Goal: Task Accomplishment & Management: Use online tool/utility

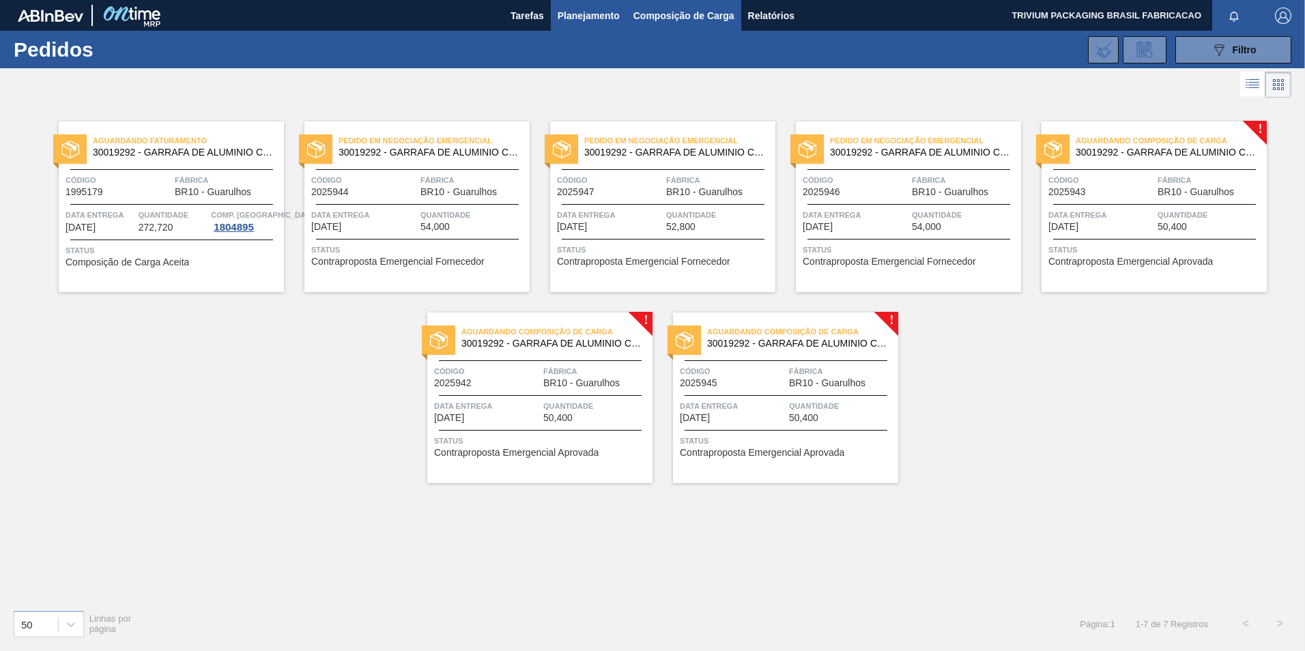
click at [648, 8] on span "Composição de Carga" at bounding box center [684, 16] width 101 height 16
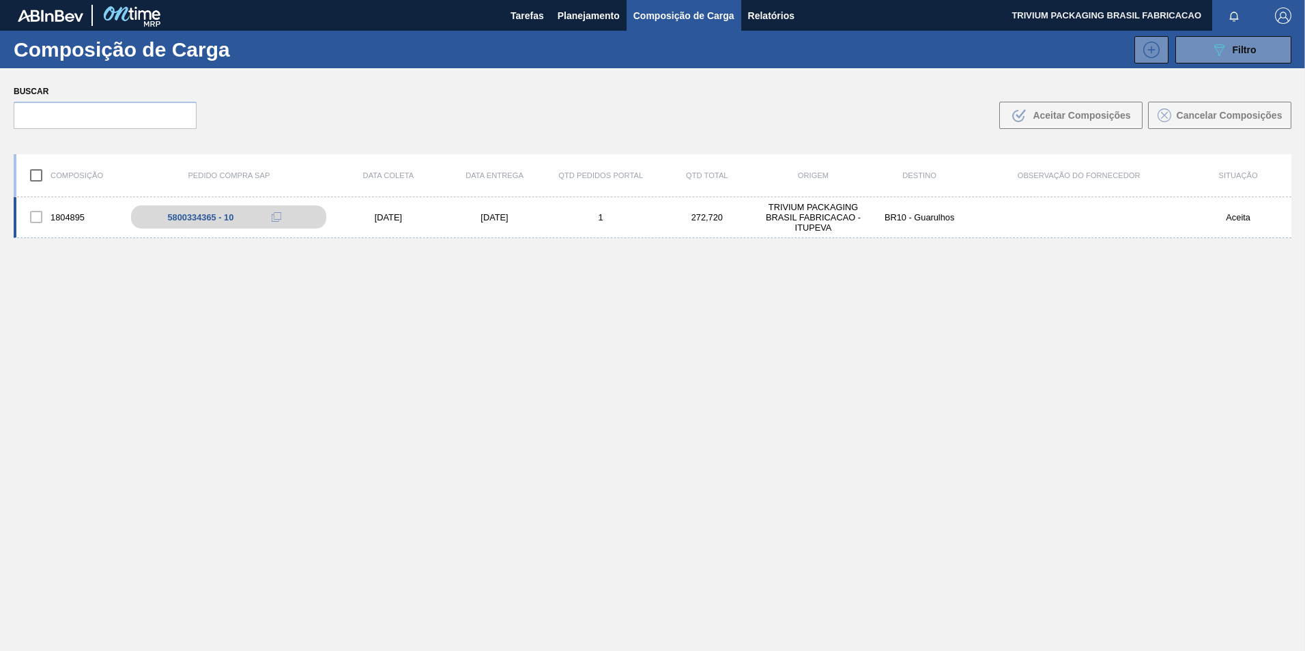
click at [385, 220] on div "[DATE]" at bounding box center [388, 217] width 106 height 10
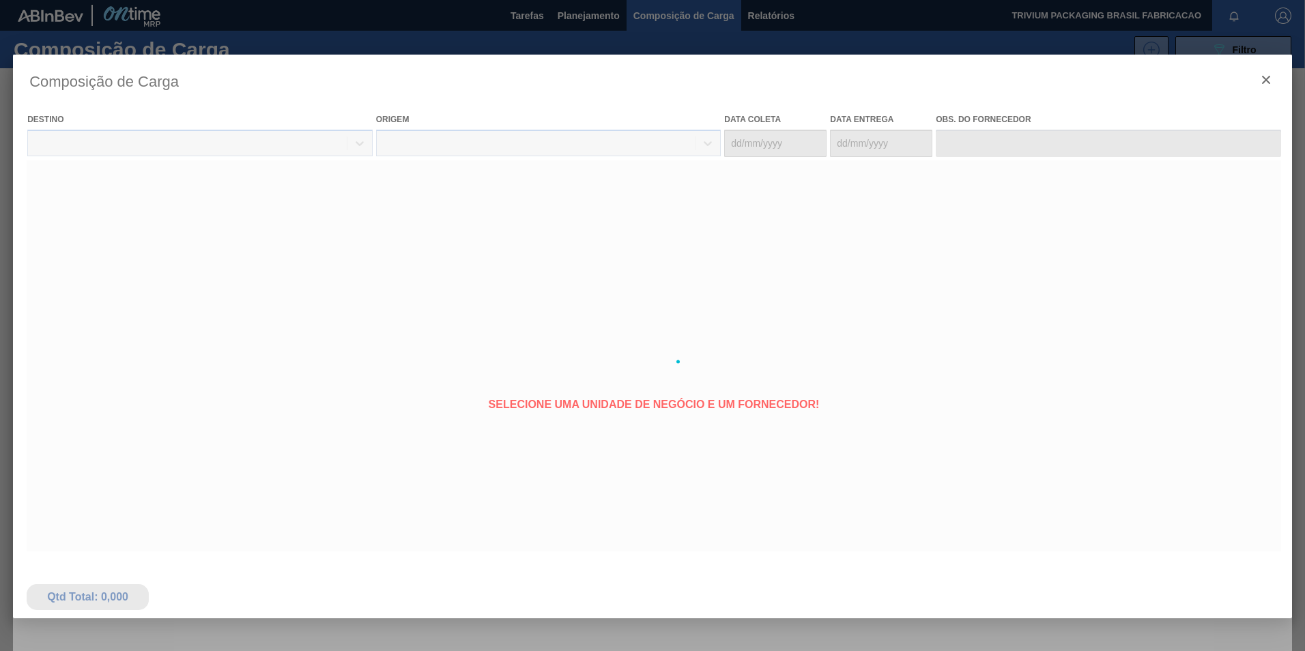
click at [229, 219] on div at bounding box center [652, 362] width 1279 height 614
type coleta "[DATE]"
type entrega "[DATE]"
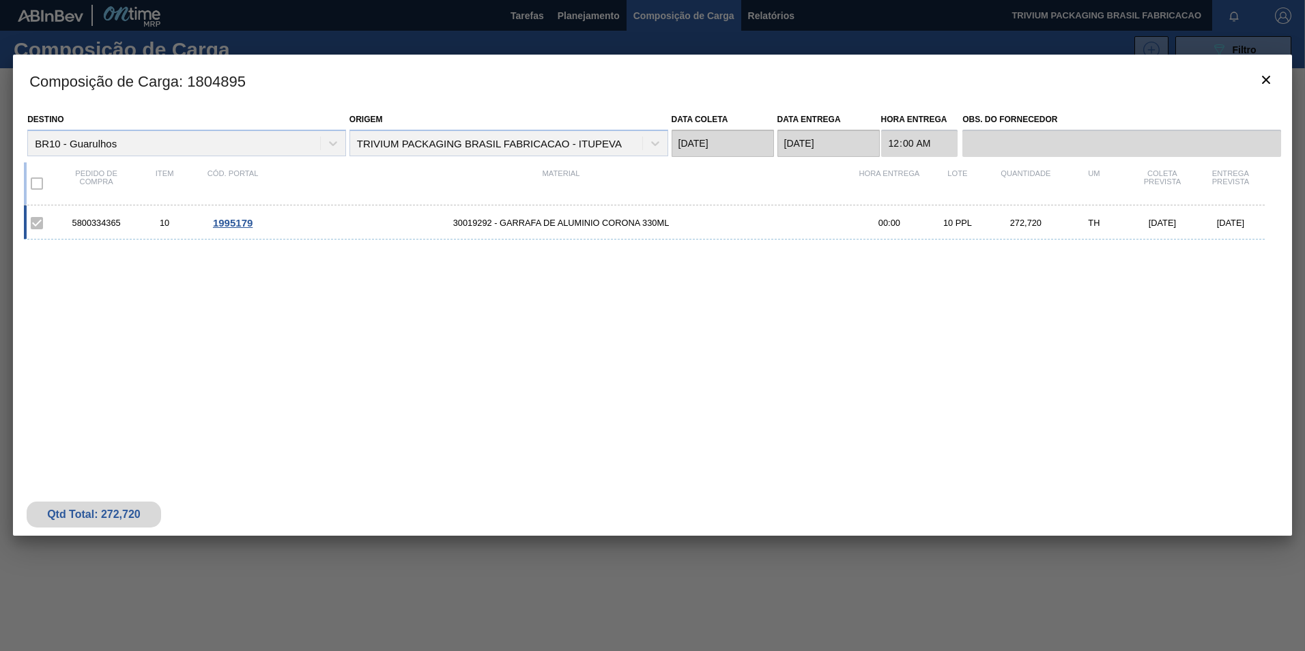
click at [246, 223] on span "1995179" at bounding box center [233, 223] width 40 height 12
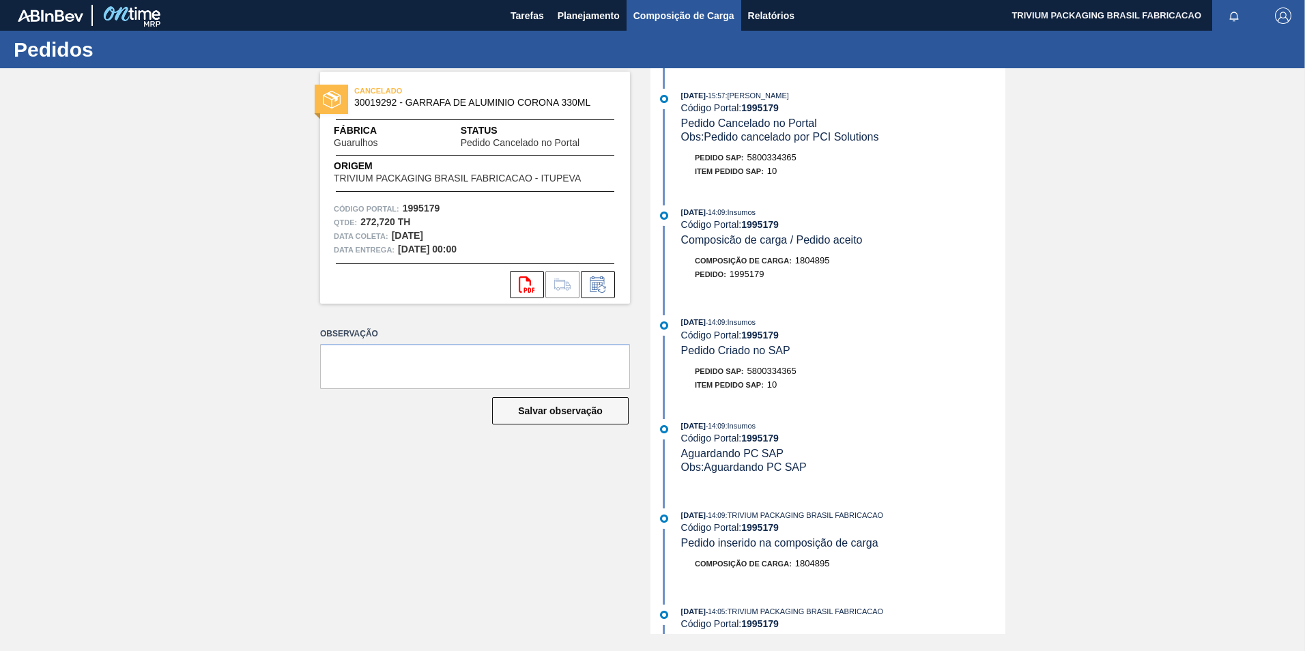
click at [642, 14] on span "Composição de Carga" at bounding box center [684, 16] width 101 height 16
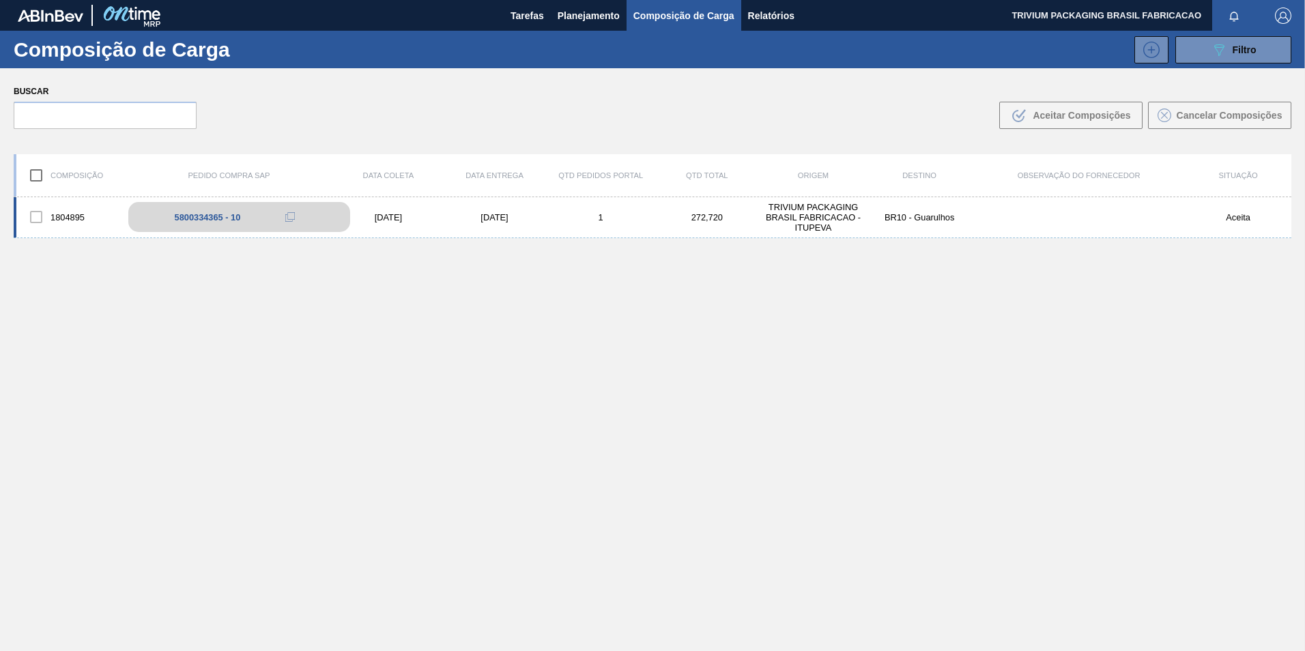
click at [225, 225] on div "5800334365 - 10" at bounding box center [239, 217] width 222 height 30
click at [378, 215] on div "[DATE]" at bounding box center [388, 217] width 106 height 10
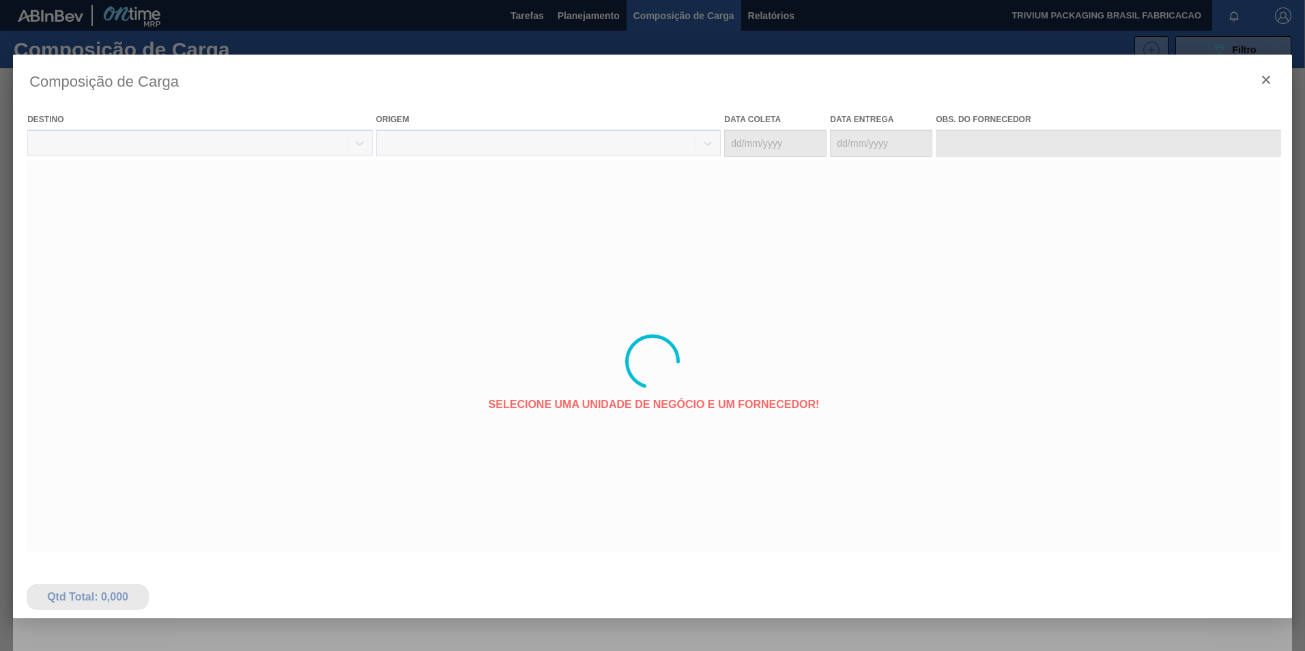
type coleta "[DATE]"
type entrega "[DATE]"
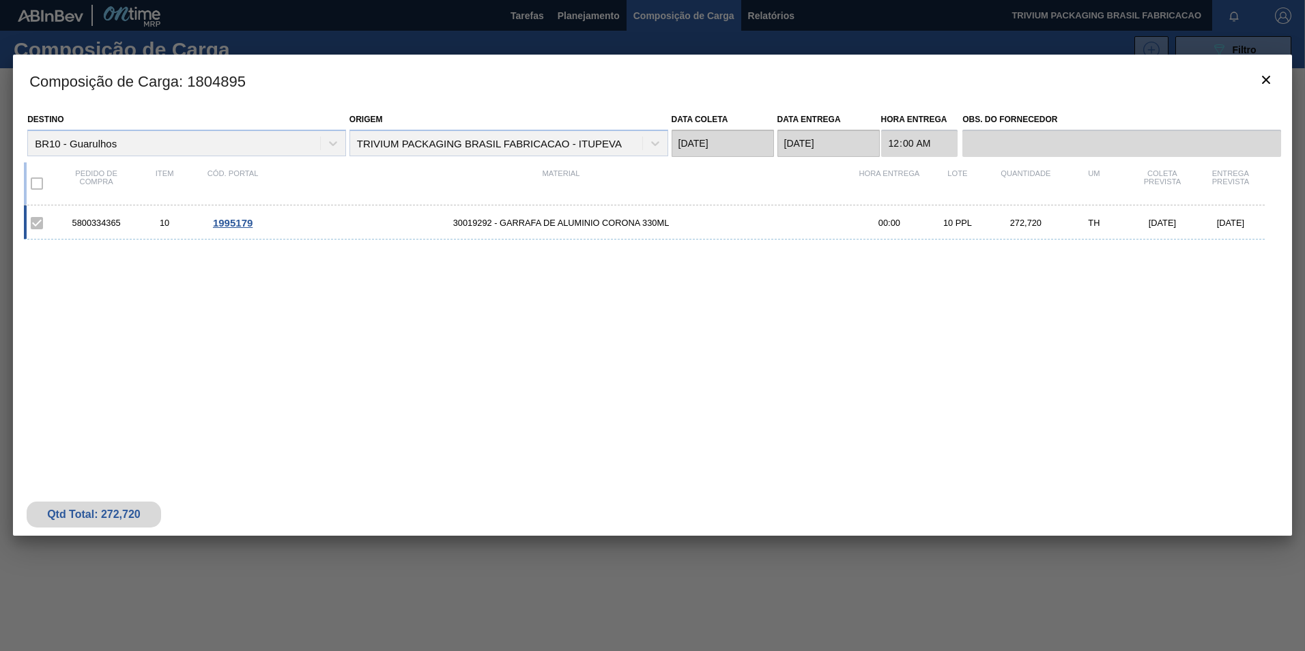
click at [535, 225] on span "30019292 - GARRAFA DE ALUMINIO CORONA 330ML" at bounding box center [561, 223] width 588 height 10
click at [236, 223] on span "1995179" at bounding box center [233, 223] width 40 height 12
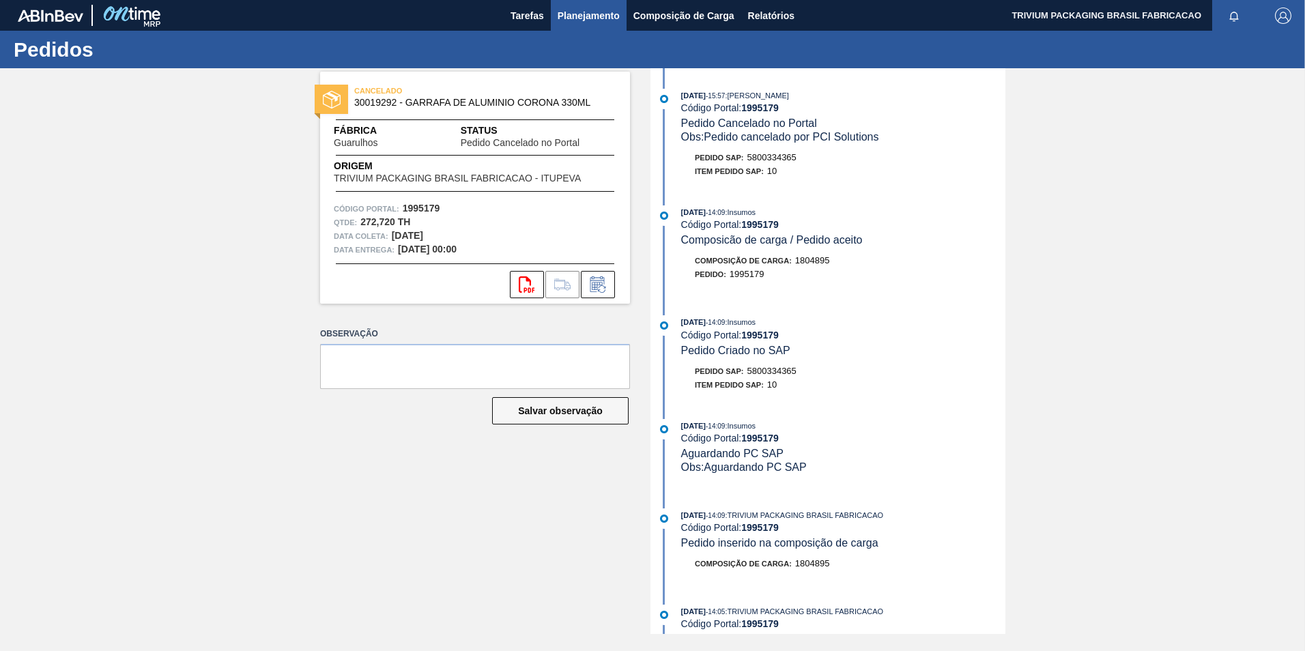
click at [593, 12] on span "Planejamento" at bounding box center [589, 16] width 62 height 16
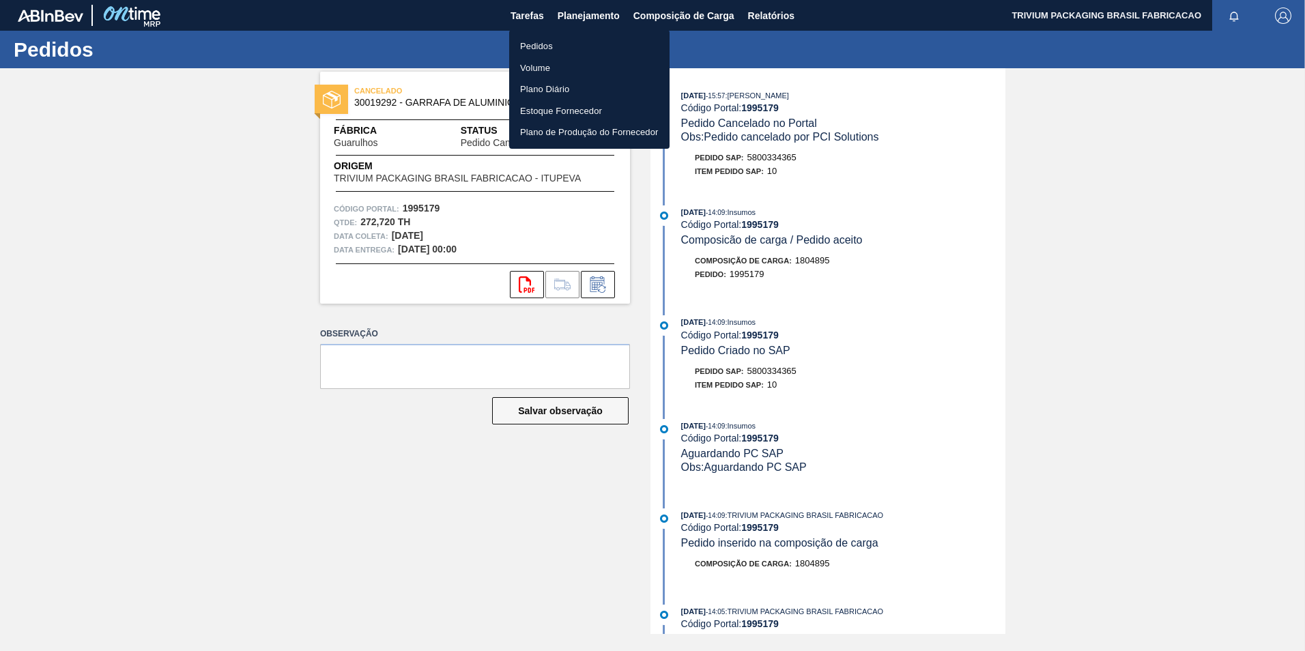
click at [686, 19] on div at bounding box center [652, 325] width 1305 height 651
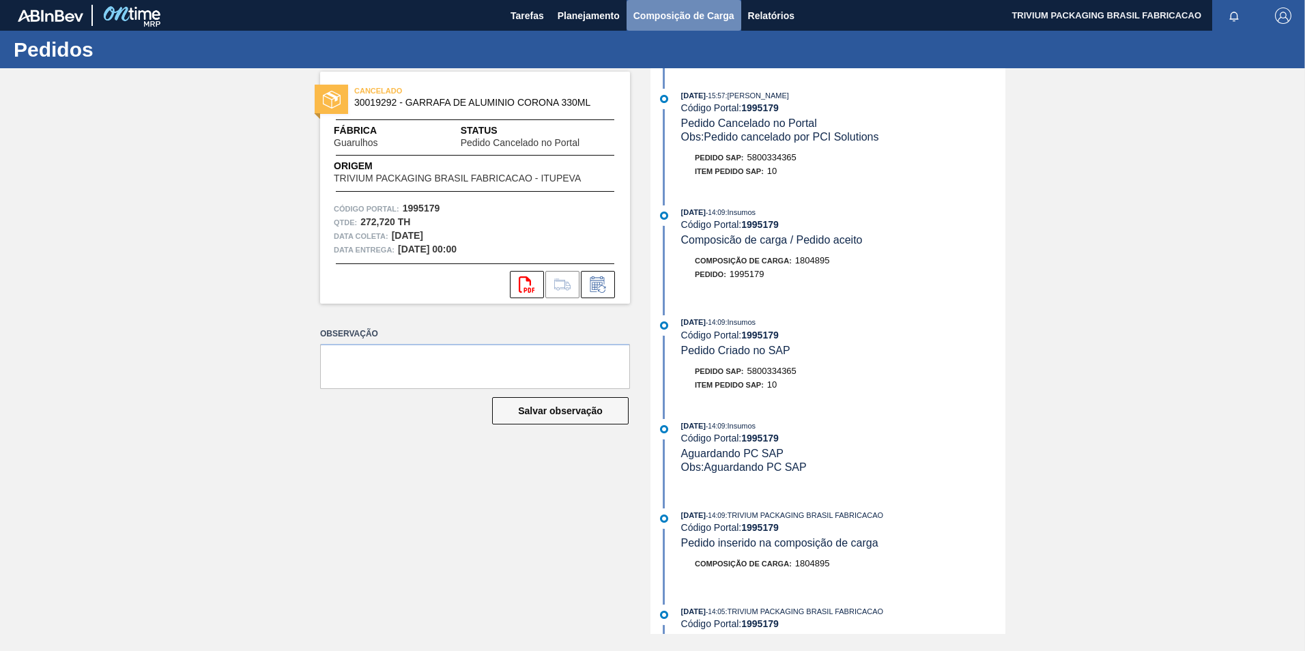
click at [694, 20] on span "Composição de Carga" at bounding box center [684, 16] width 101 height 16
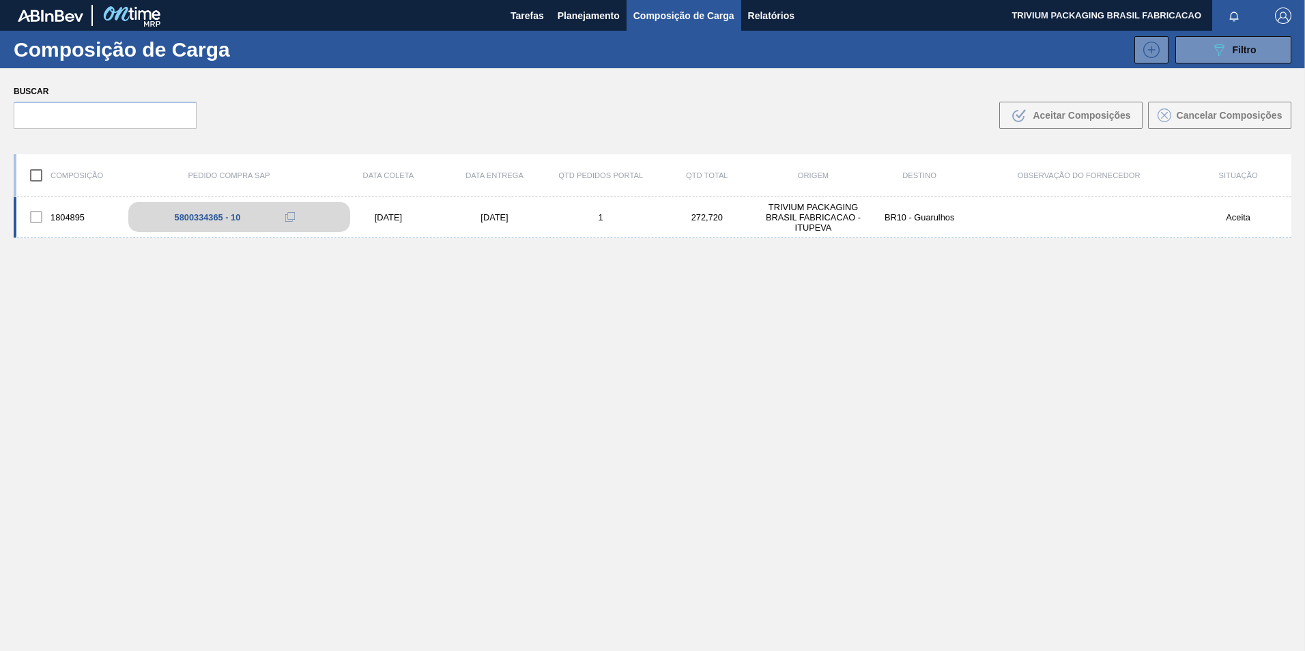
click at [177, 212] on div "5800334365 - 10" at bounding box center [208, 217] width 66 height 10
click at [200, 216] on div "5800334365 - 10" at bounding box center [208, 217] width 66 height 10
click at [158, 220] on div "5800334365 - 10" at bounding box center [239, 217] width 222 height 30
click at [678, 212] on div "272,720" at bounding box center [707, 217] width 106 height 10
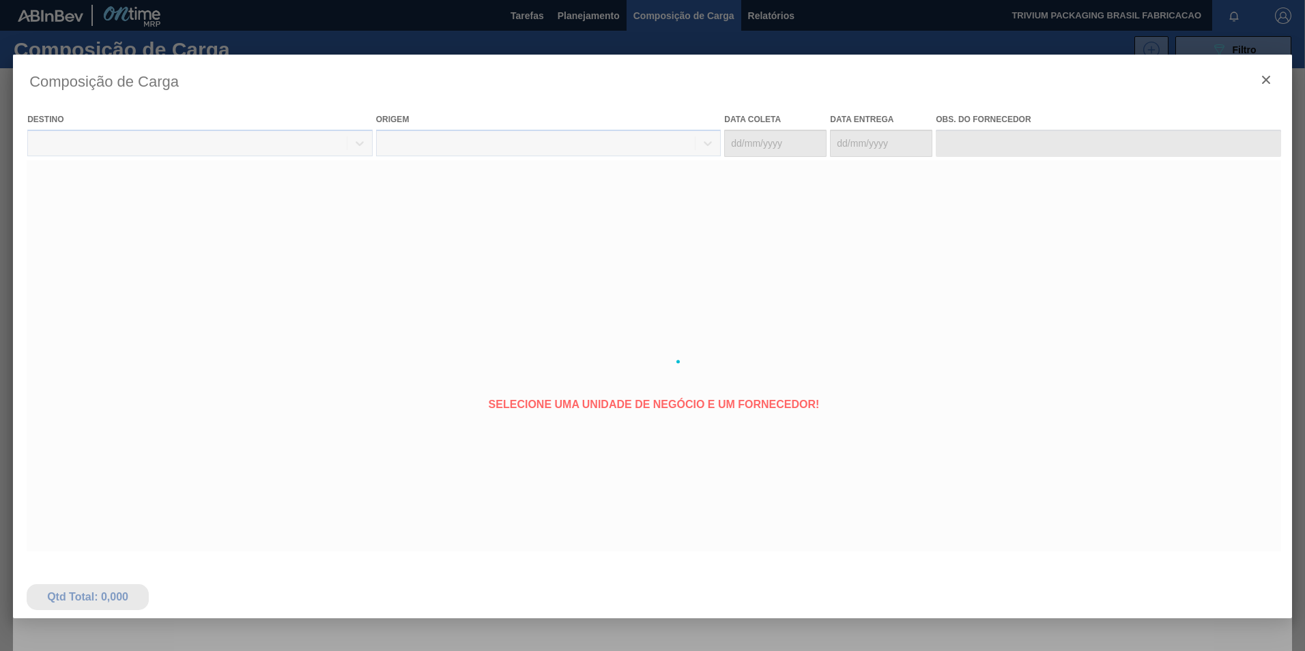
click at [754, 223] on div at bounding box center [652, 362] width 1279 height 614
type coleta "[DATE]"
type entrega "[DATE]"
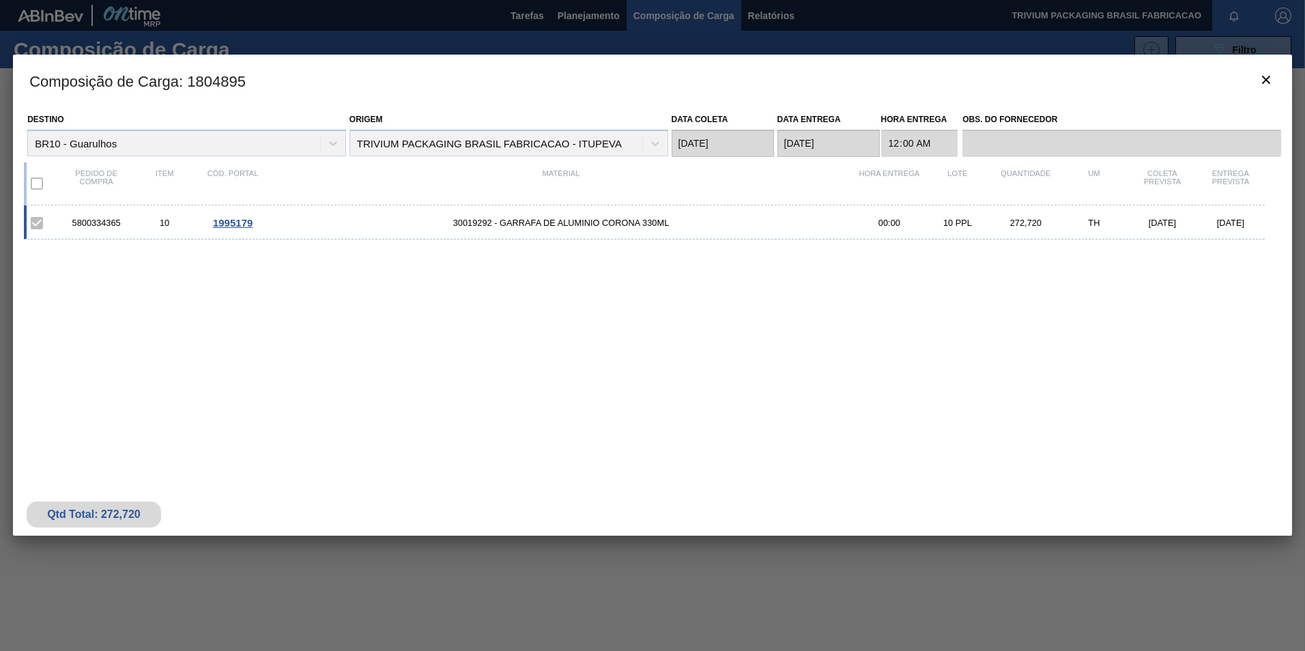
click at [227, 222] on span "1995179" at bounding box center [233, 223] width 40 height 12
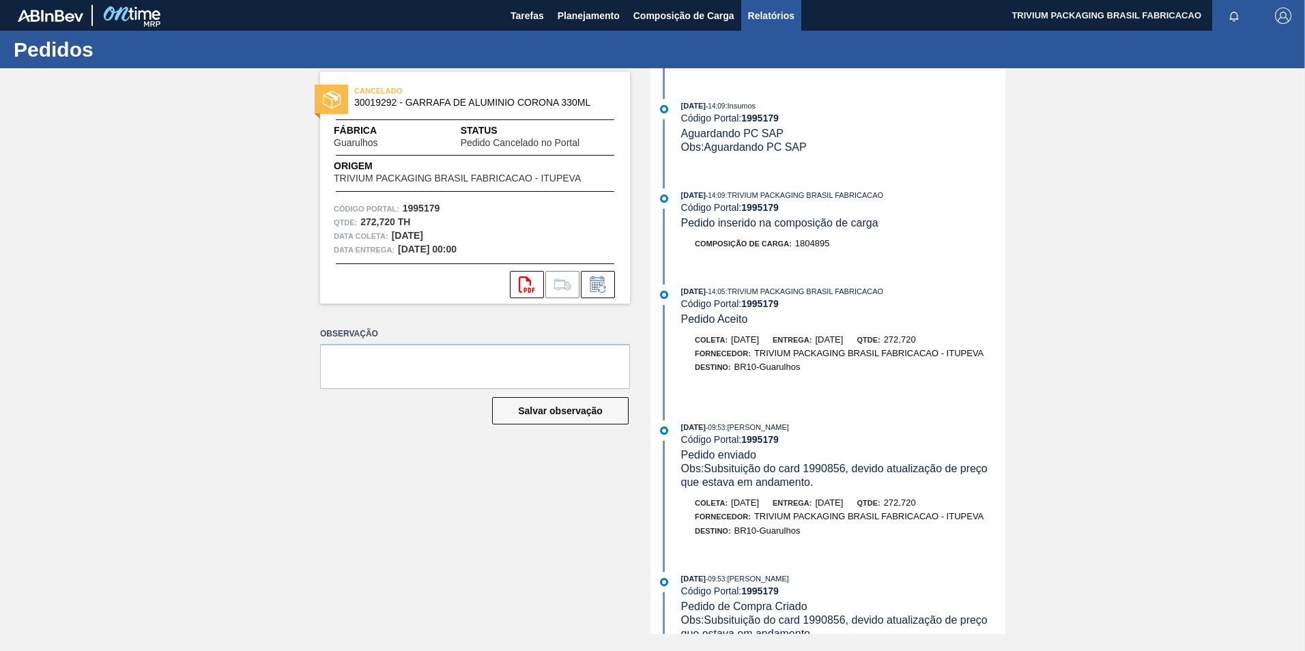
scroll to position [341, 0]
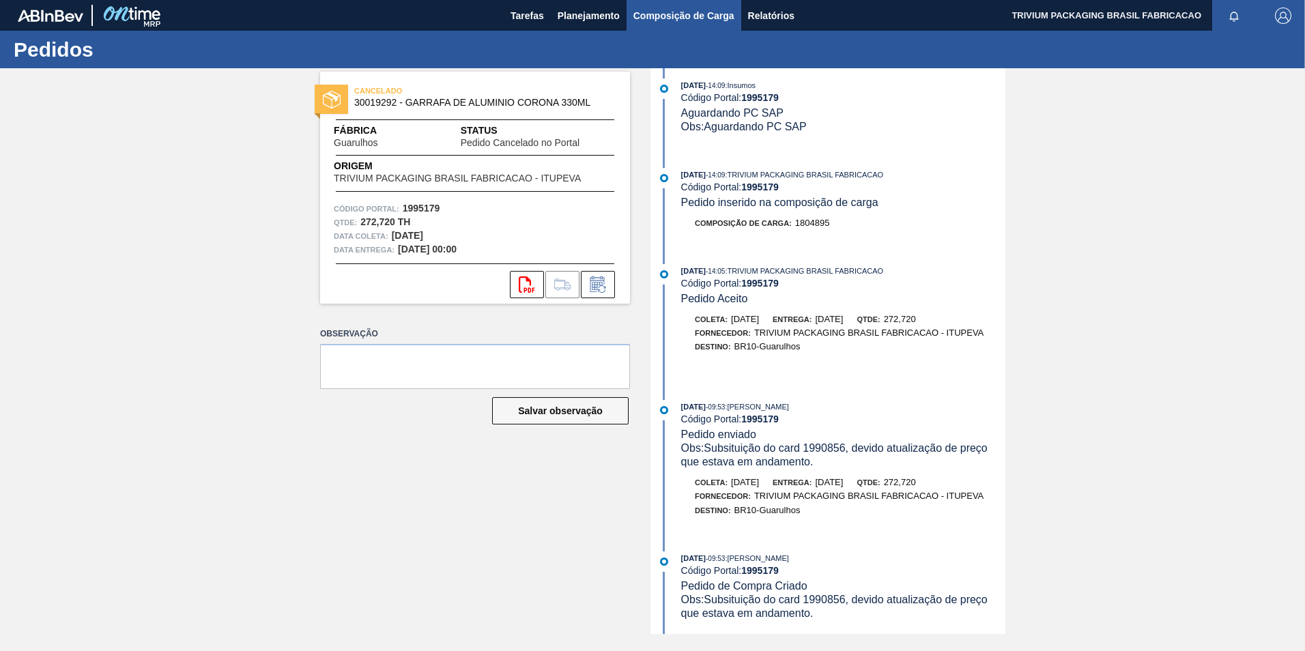
click at [677, 10] on span "Composição de Carga" at bounding box center [684, 16] width 101 height 16
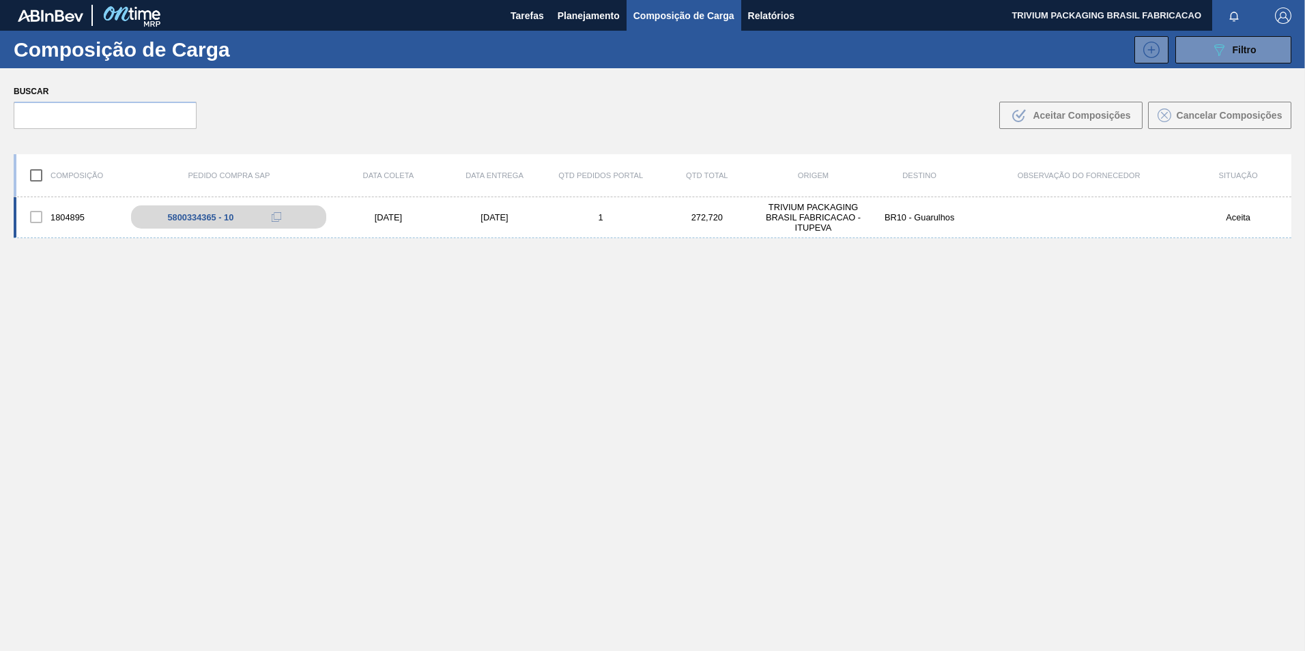
click at [36, 216] on div at bounding box center [36, 217] width 29 height 29
click at [57, 218] on div "1804895" at bounding box center [69, 217] width 106 height 29
click at [1239, 221] on div "Aceita" at bounding box center [1238, 217] width 106 height 10
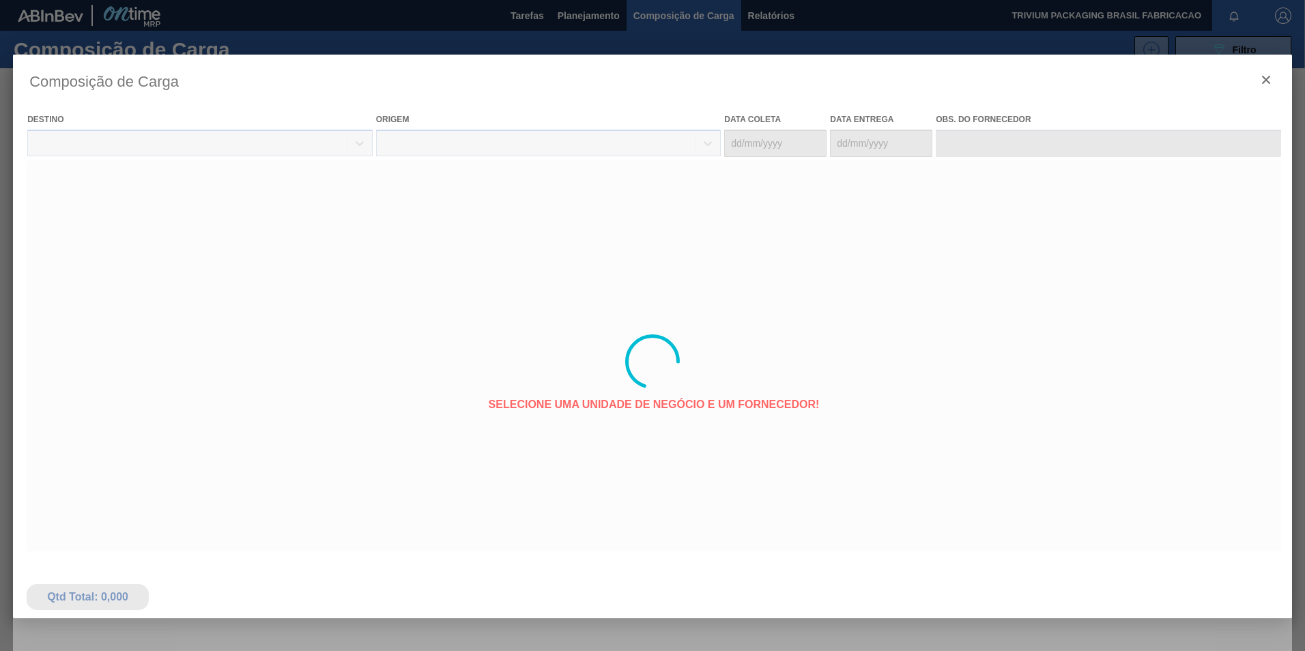
type coleta "[DATE]"
type entrega "[DATE]"
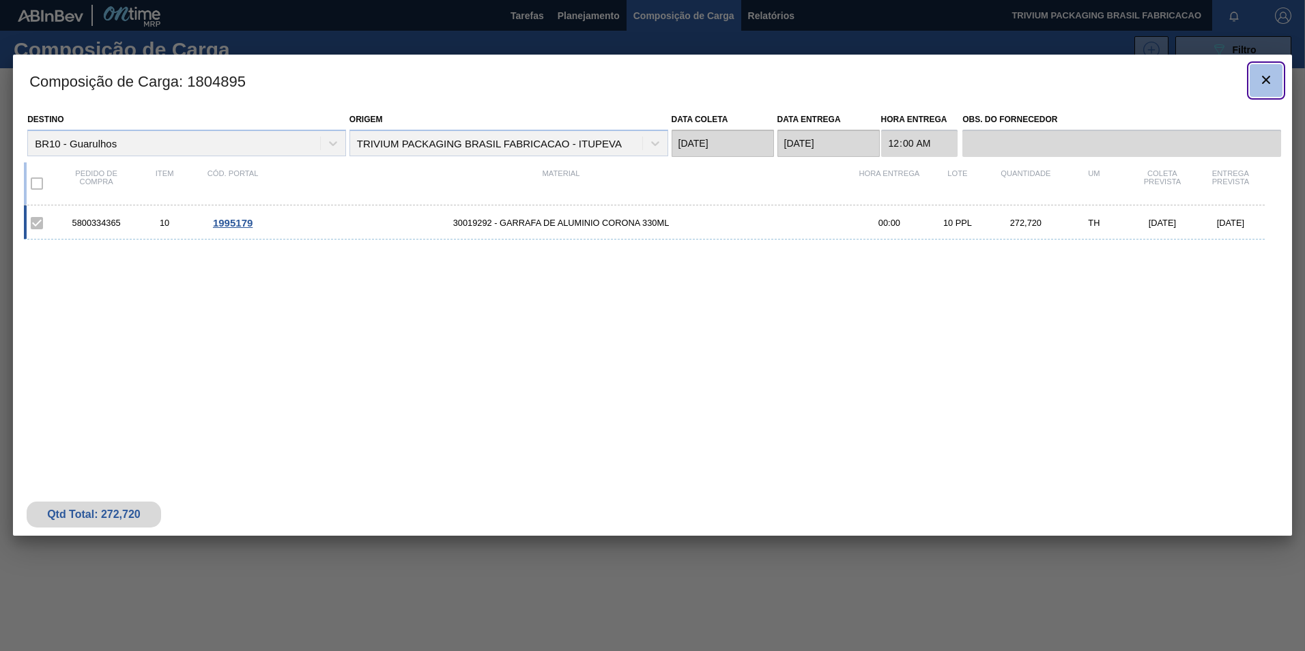
click at [1259, 81] on icon "botão de ícone" at bounding box center [1266, 80] width 16 height 16
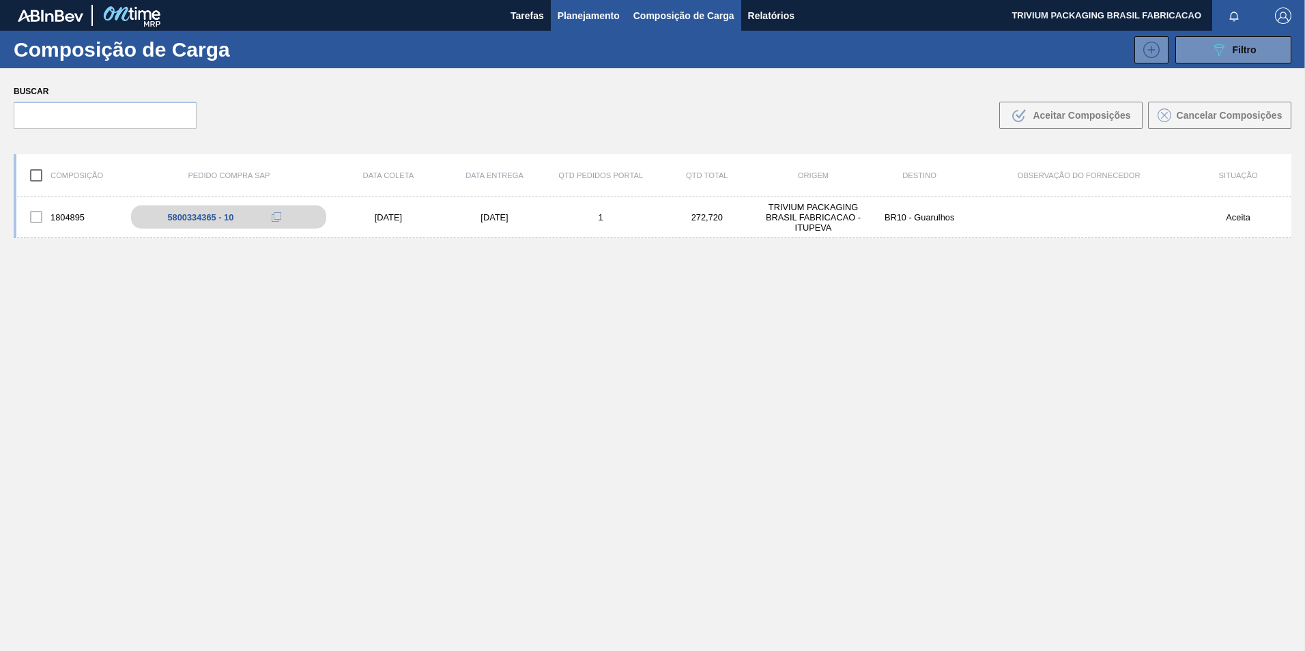
click at [576, 17] on span "Planejamento" at bounding box center [589, 16] width 62 height 16
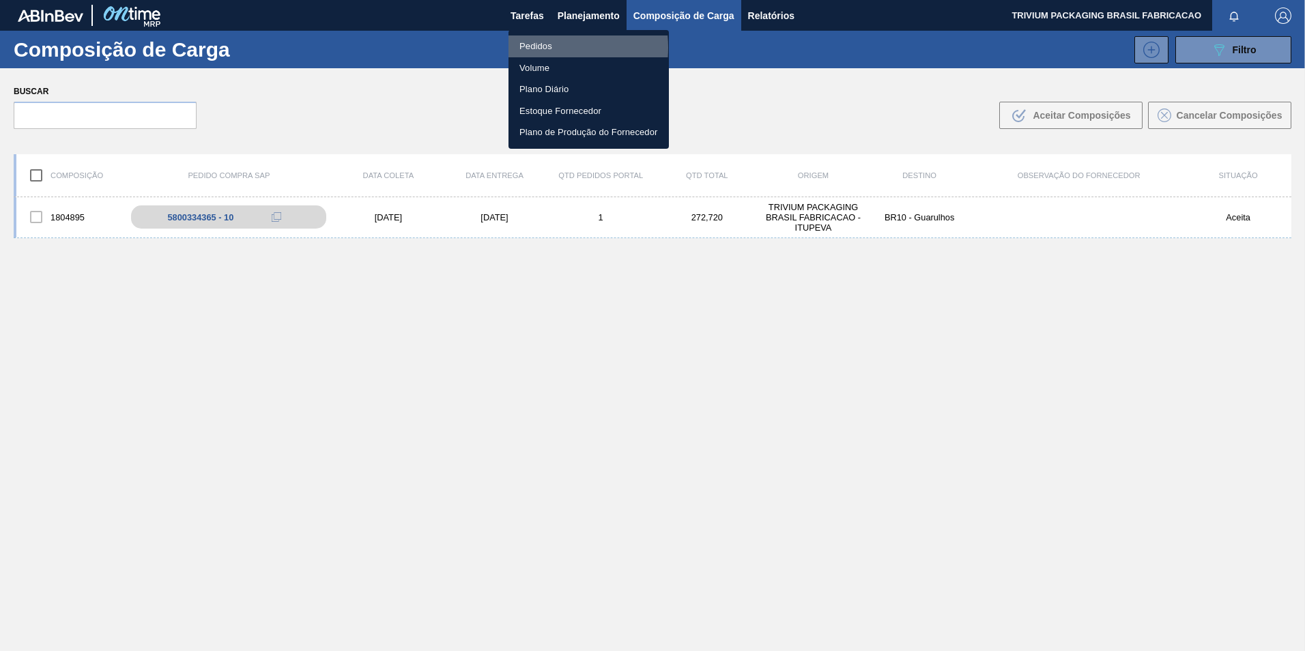
click at [537, 48] on li "Pedidos" at bounding box center [589, 46] width 160 height 22
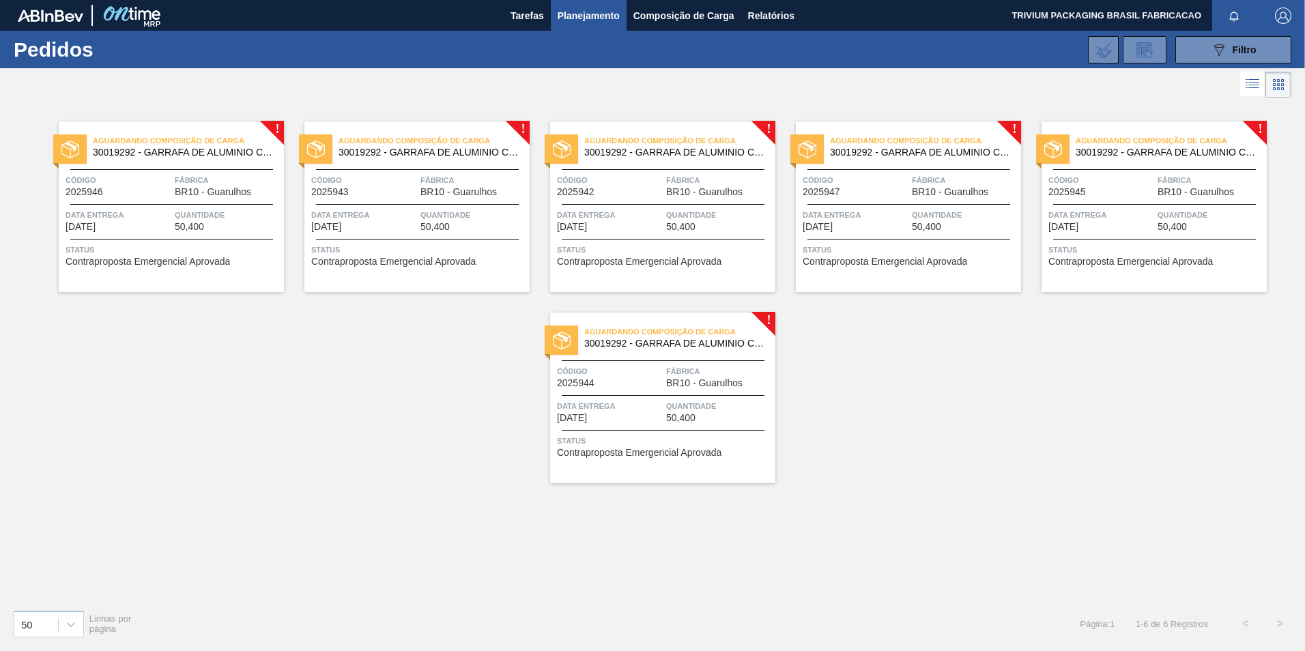
click at [674, 339] on span "Aguardando Composição de Carga" at bounding box center [679, 332] width 191 height 14
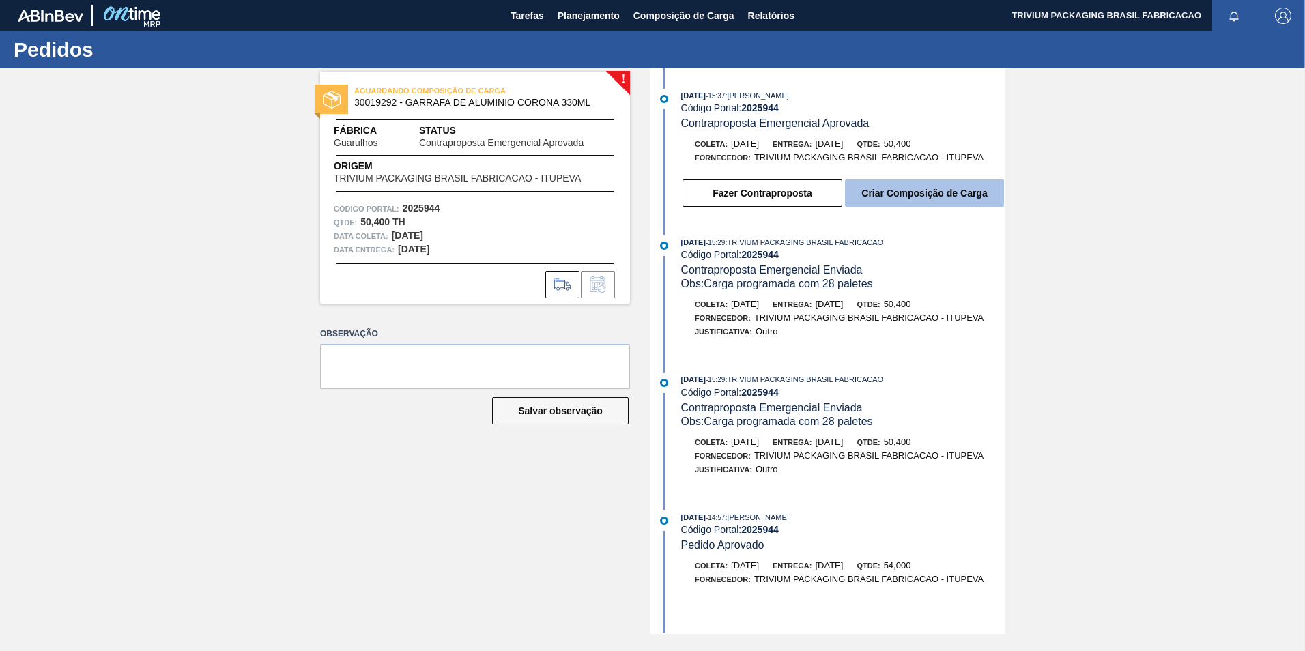
click at [928, 195] on button "Criar Composição de Carga" at bounding box center [924, 193] width 159 height 27
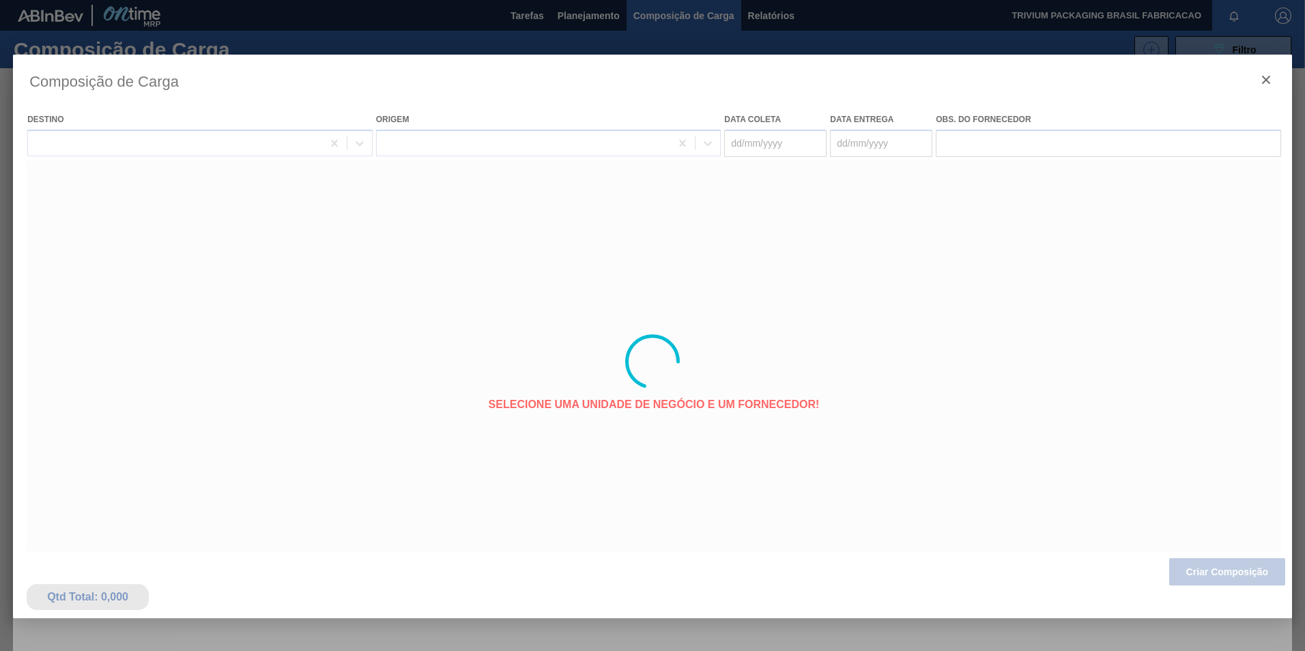
type coleta "[DATE]"
type entrega "[DATE]"
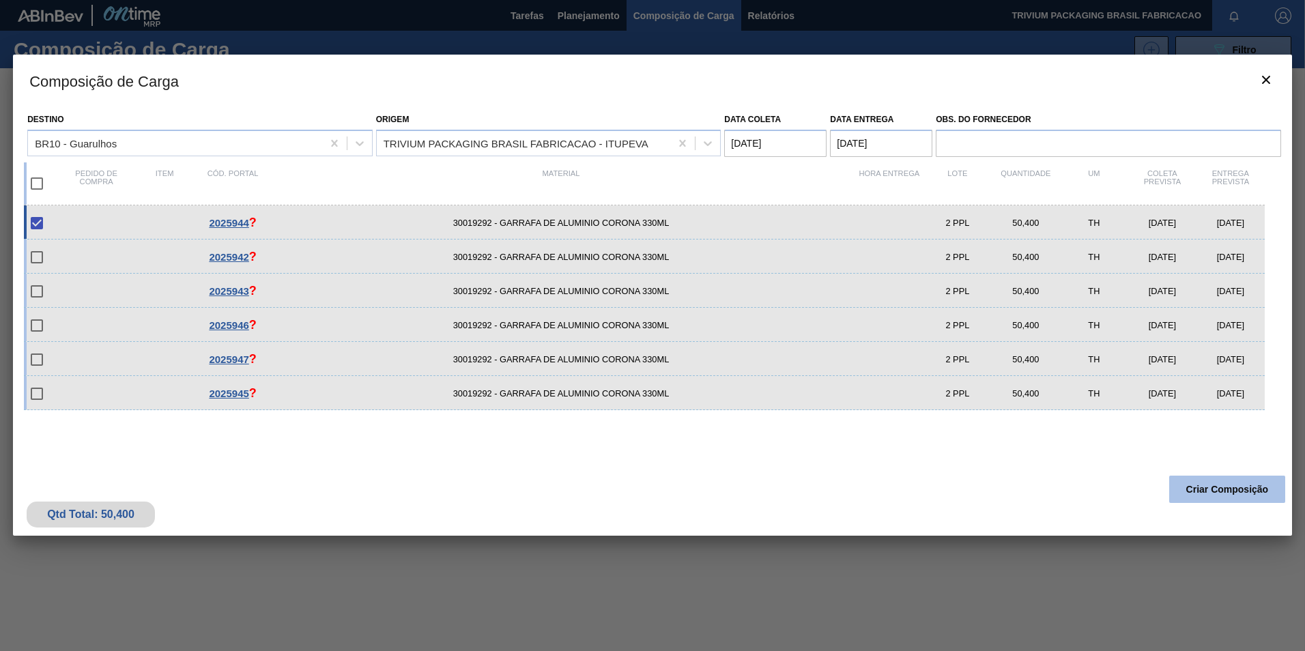
click at [1209, 487] on button "Criar Composição" at bounding box center [1227, 489] width 116 height 27
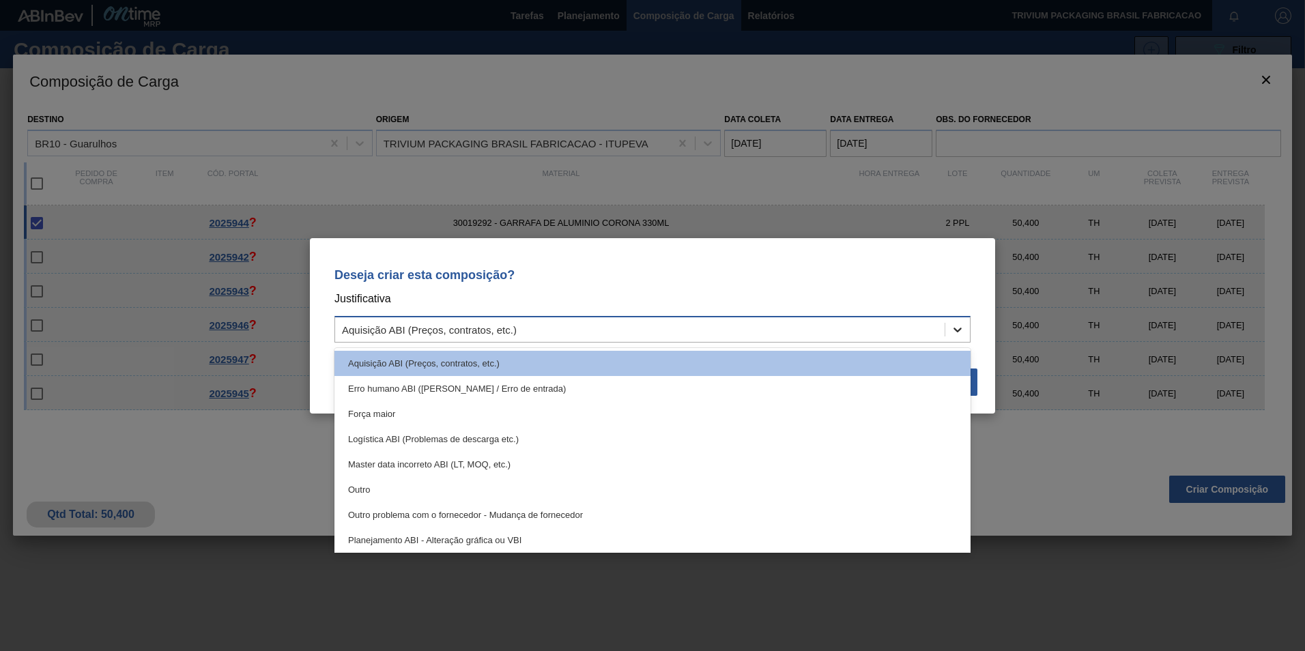
click at [964, 329] on icon at bounding box center [958, 330] width 14 height 14
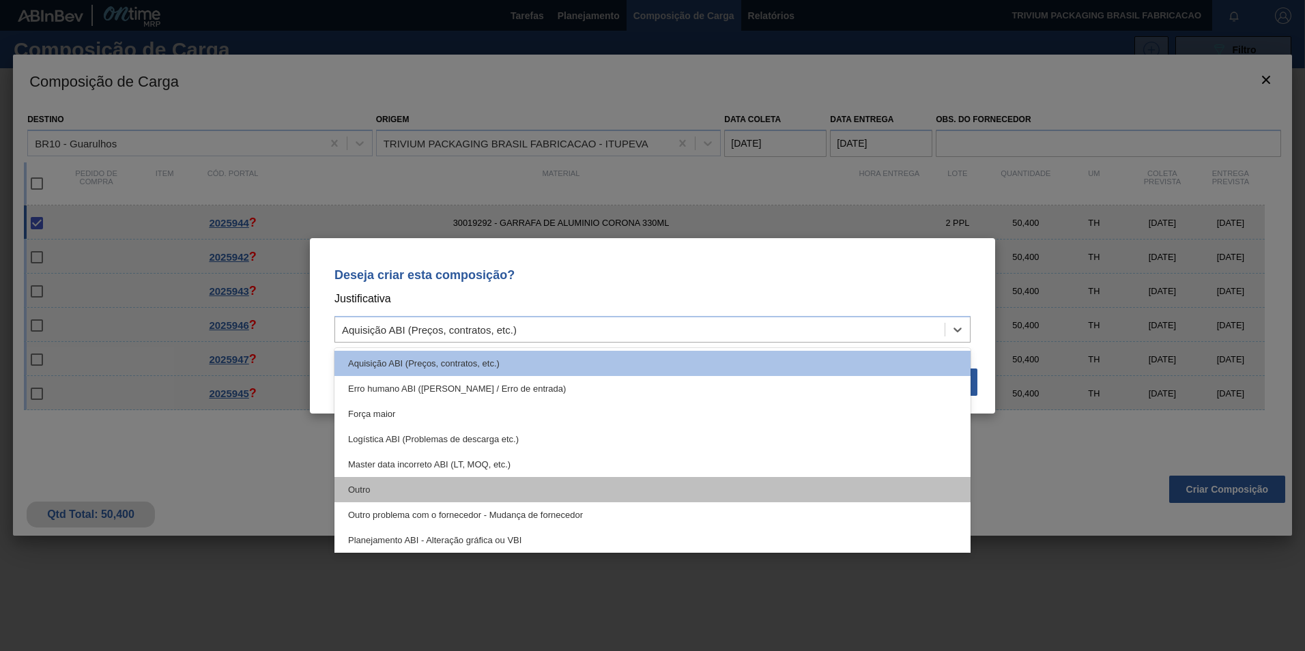
click at [464, 477] on div "Outro" at bounding box center [653, 489] width 636 height 25
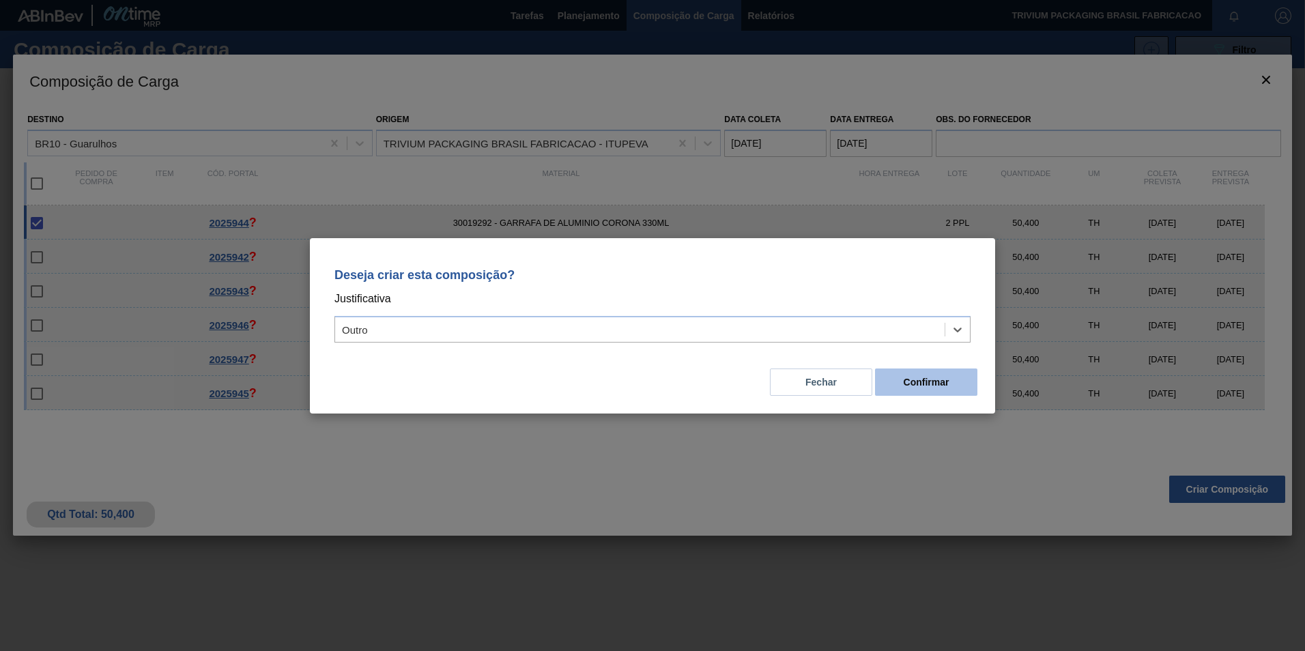
click at [939, 390] on button "Confirmar" at bounding box center [926, 382] width 102 height 27
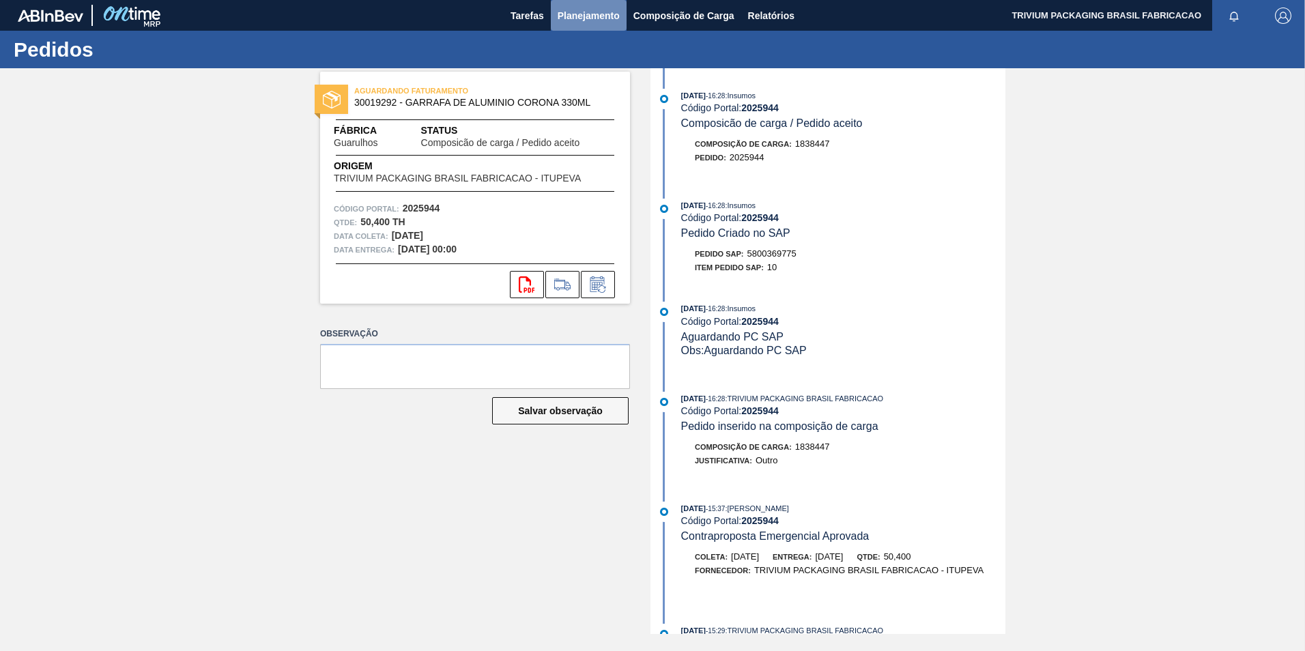
click at [606, 20] on span "Planejamento" at bounding box center [589, 16] width 62 height 16
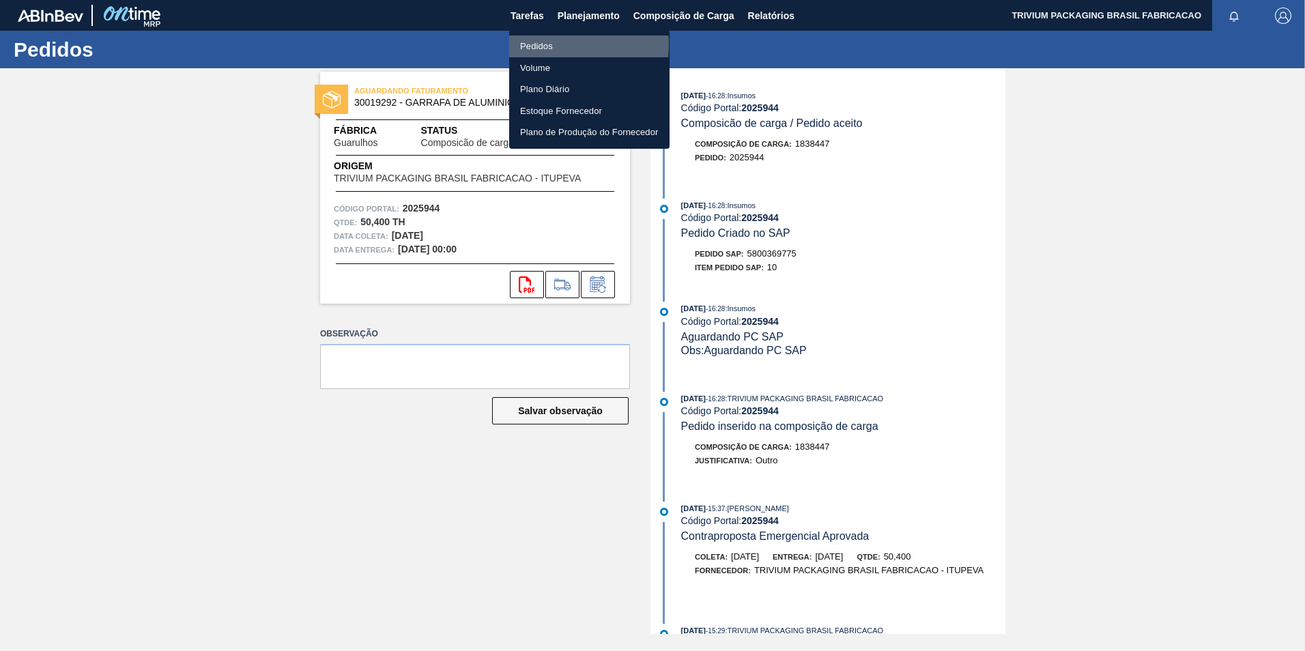
click at [550, 44] on li "Pedidos" at bounding box center [589, 46] width 160 height 22
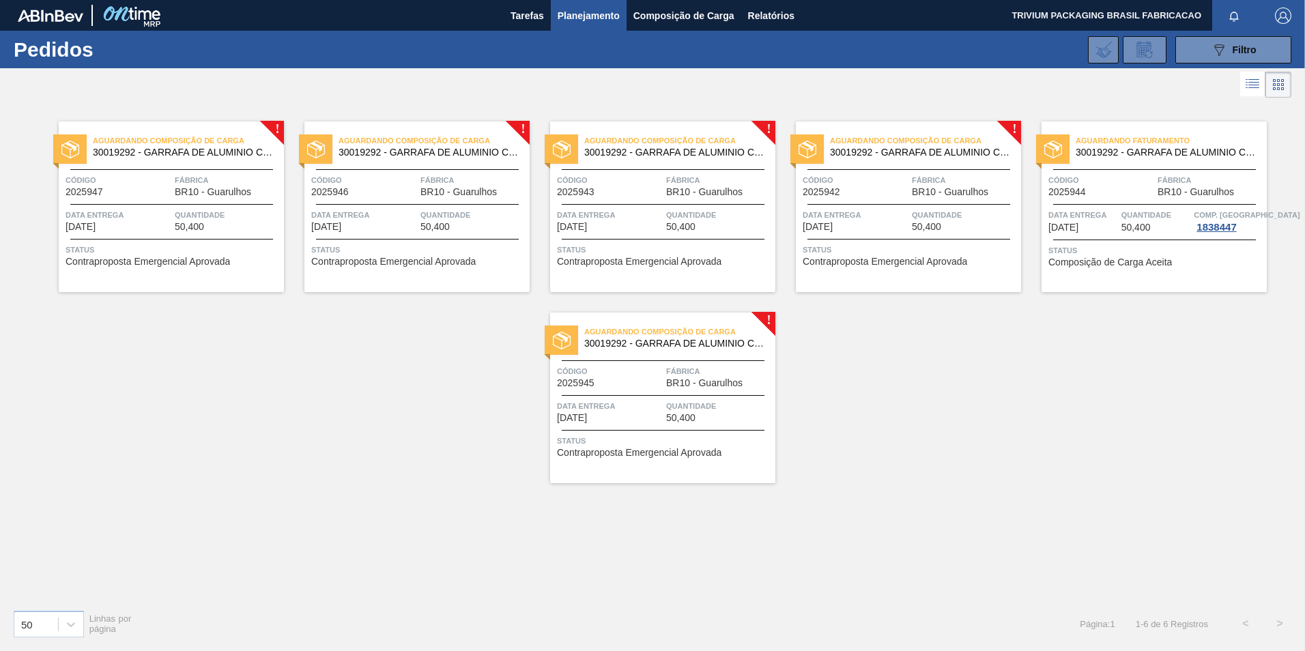
click at [901, 212] on span "Data entrega" at bounding box center [856, 215] width 106 height 14
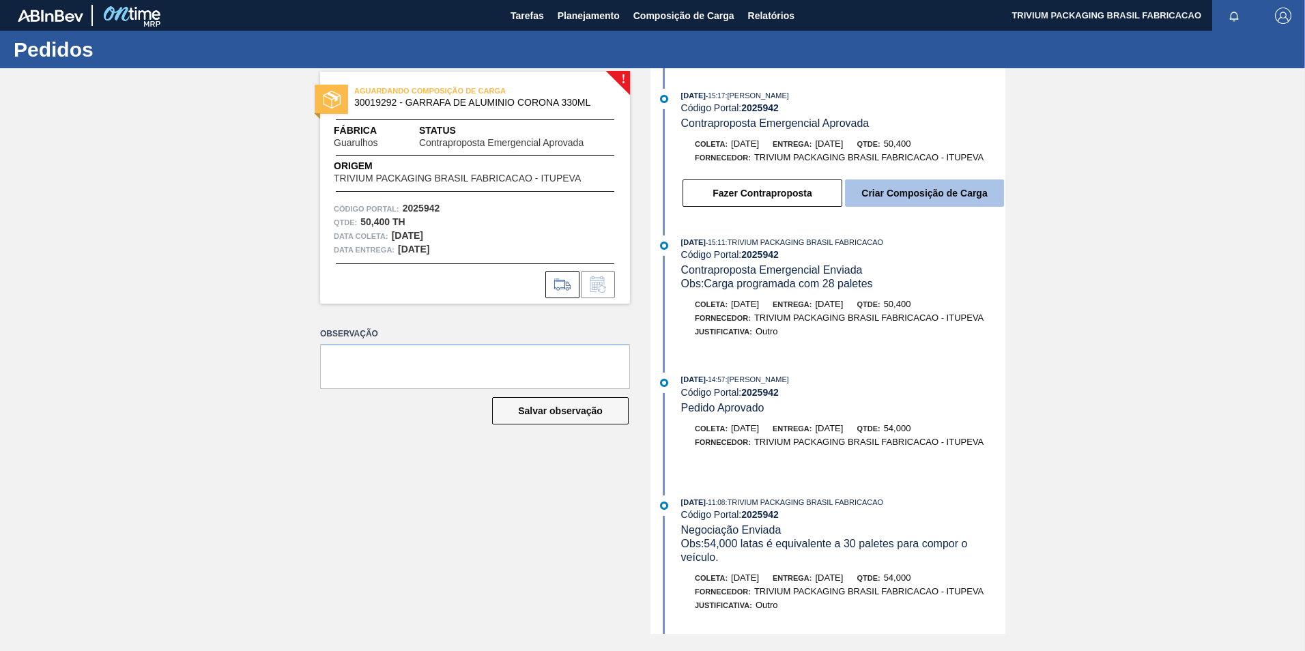
click at [893, 193] on button "Criar Composição de Carga" at bounding box center [924, 193] width 159 height 27
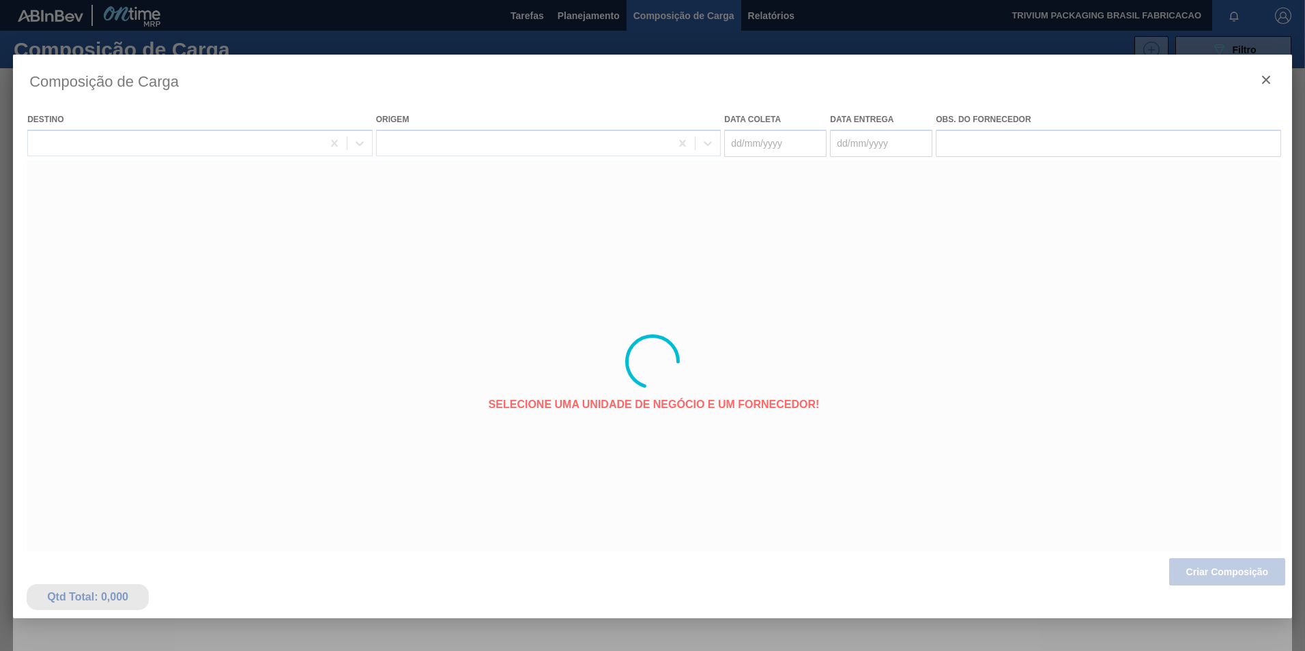
type coleta "[DATE]"
type entrega "[DATE]"
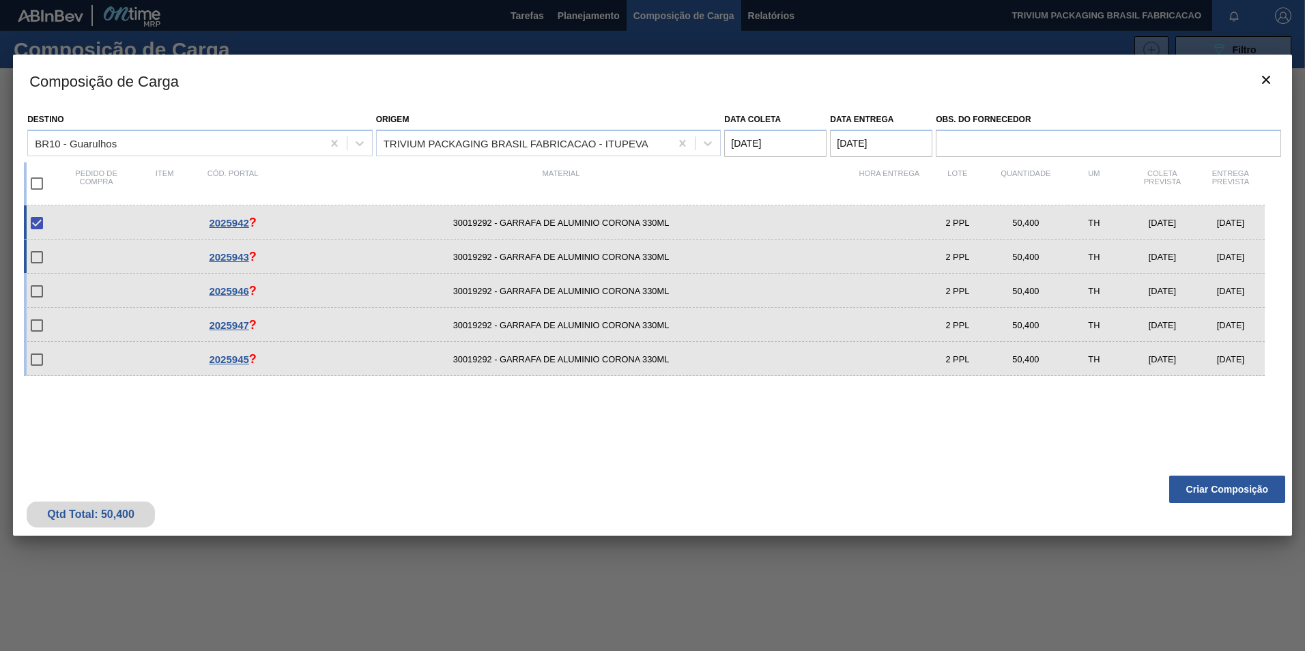
click at [38, 258] on input "checkbox" at bounding box center [37, 257] width 29 height 29
drag, startPoint x: 39, startPoint y: 259, endPoint x: 65, endPoint y: 295, distance: 44.5
click at [40, 259] on input "checkbox" at bounding box center [37, 257] width 29 height 29
checkbox input "false"
click at [1189, 494] on button "Criar Composição" at bounding box center [1227, 489] width 116 height 27
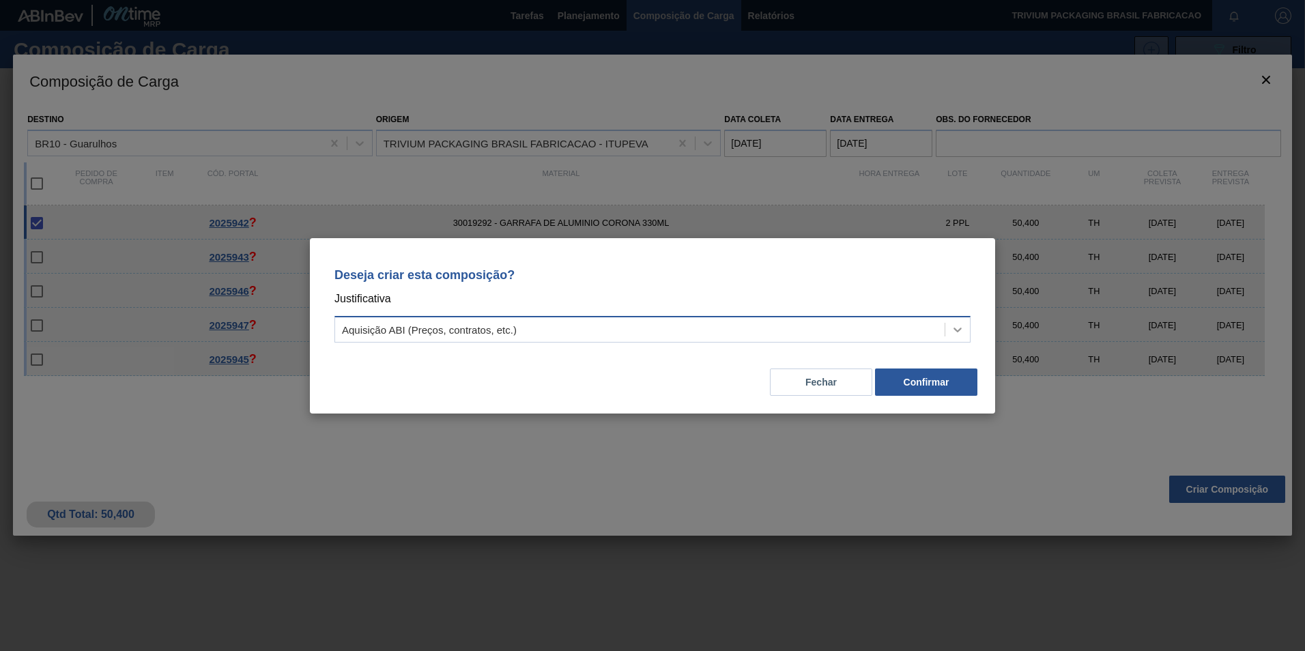
click at [952, 332] on icon at bounding box center [958, 330] width 14 height 14
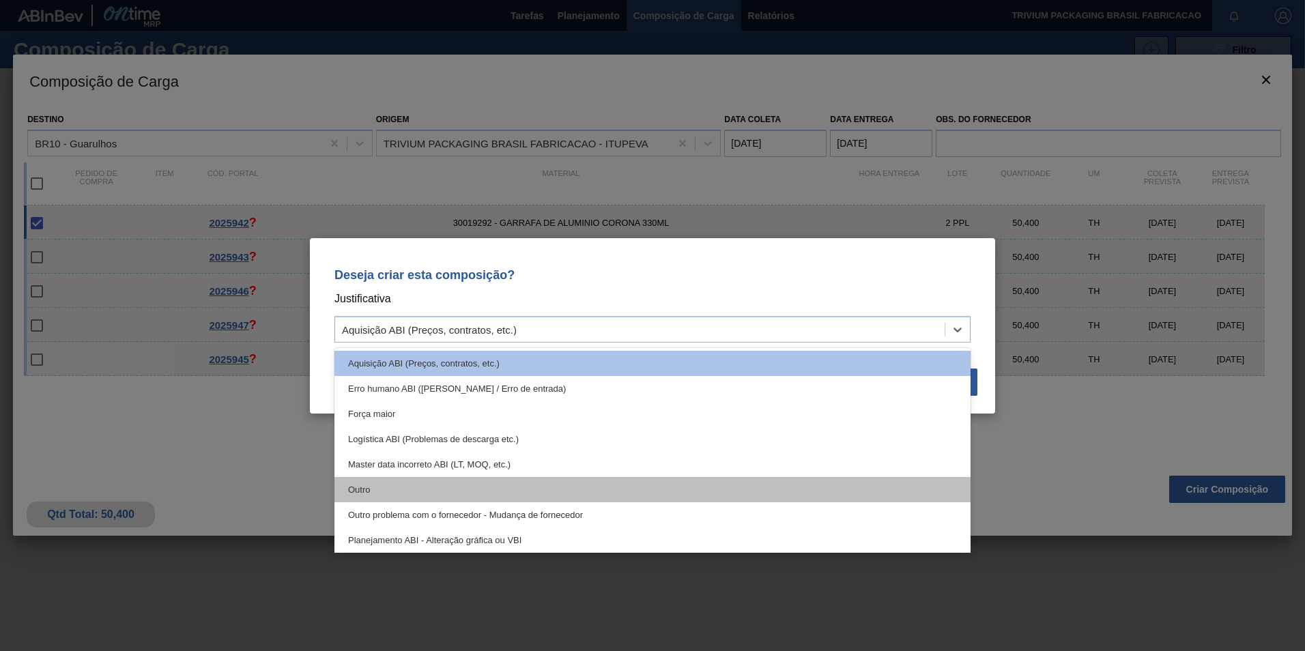
click at [412, 494] on div "Outro" at bounding box center [653, 489] width 636 height 25
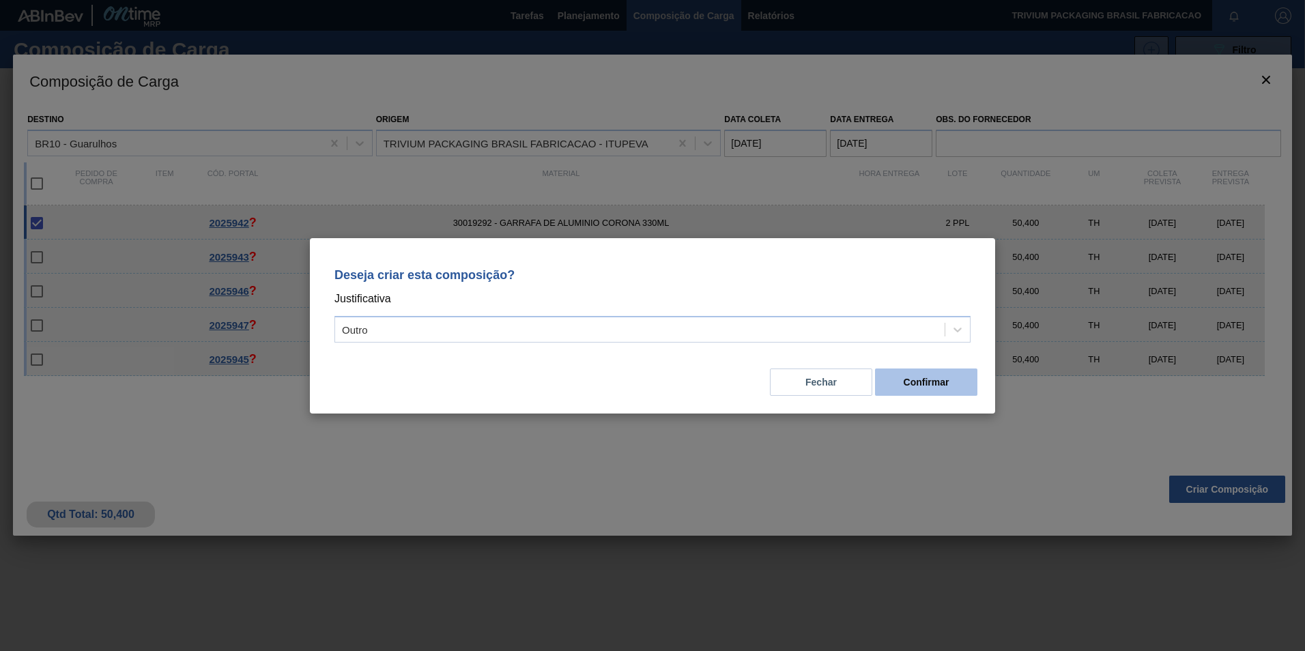
click at [895, 390] on button "Confirmar" at bounding box center [926, 382] width 102 height 27
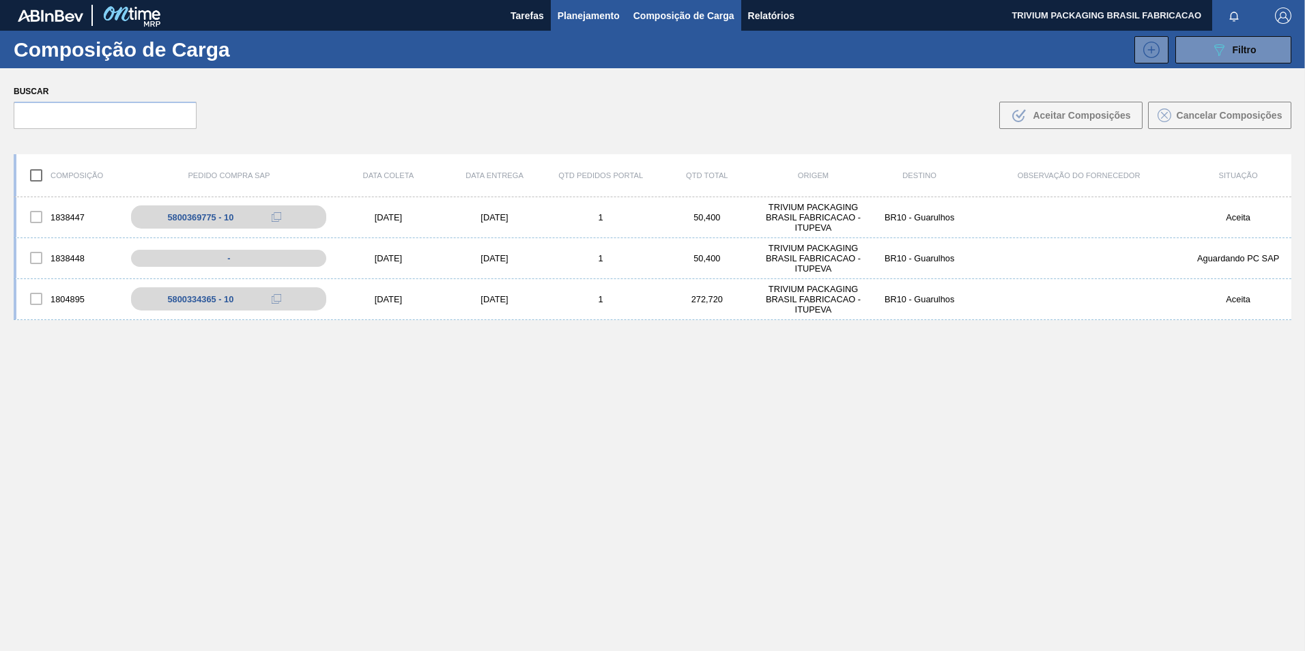
click at [565, 8] on span "Planejamento" at bounding box center [589, 16] width 62 height 16
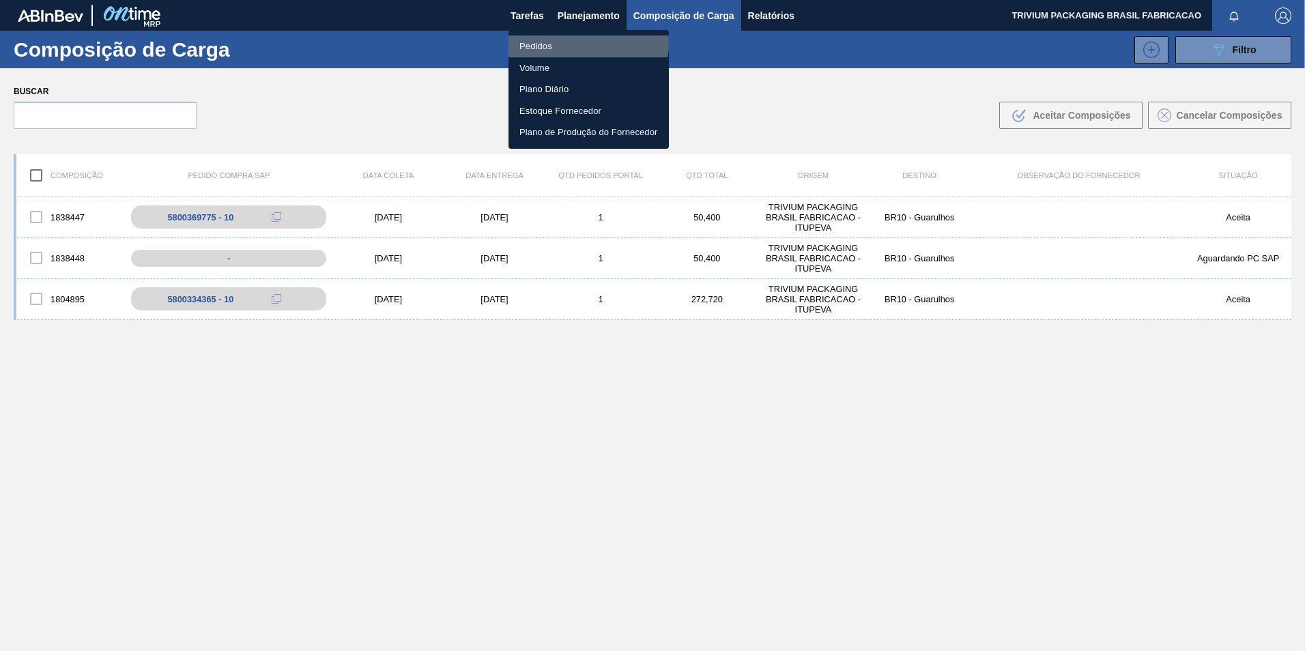
click at [565, 42] on li "Pedidos" at bounding box center [589, 46] width 160 height 22
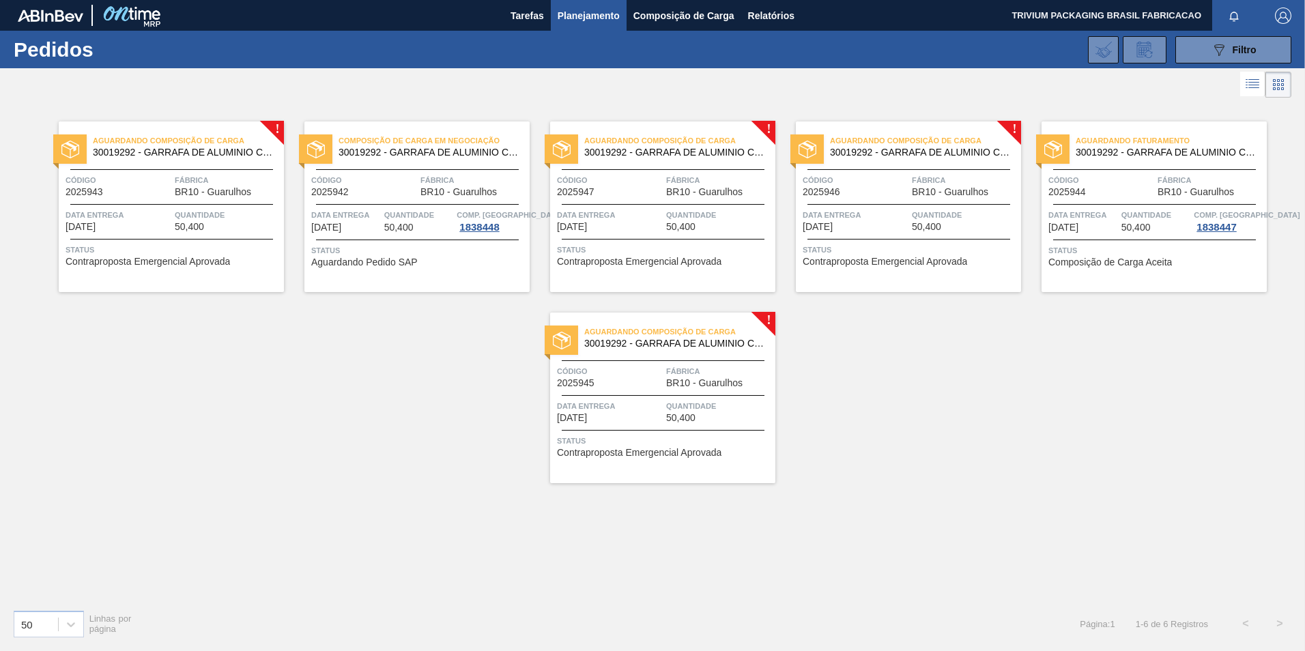
click at [636, 211] on span "Data entrega" at bounding box center [610, 215] width 106 height 14
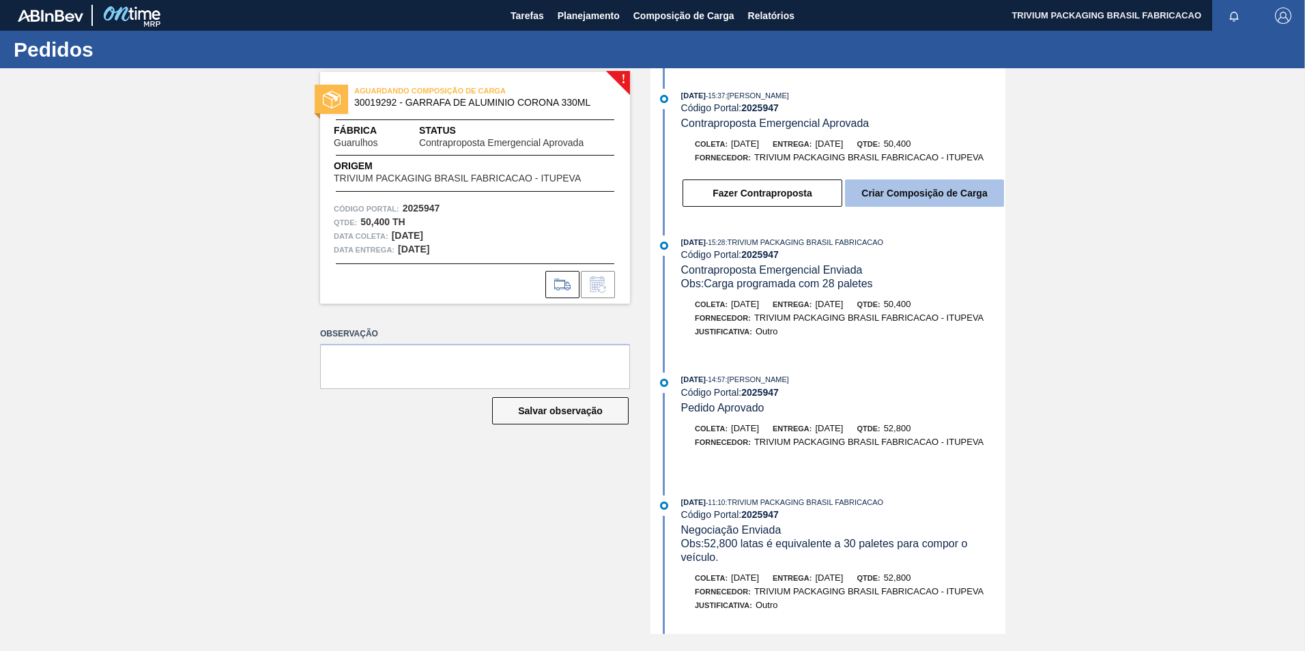
click at [873, 191] on button "Criar Composição de Carga" at bounding box center [924, 193] width 159 height 27
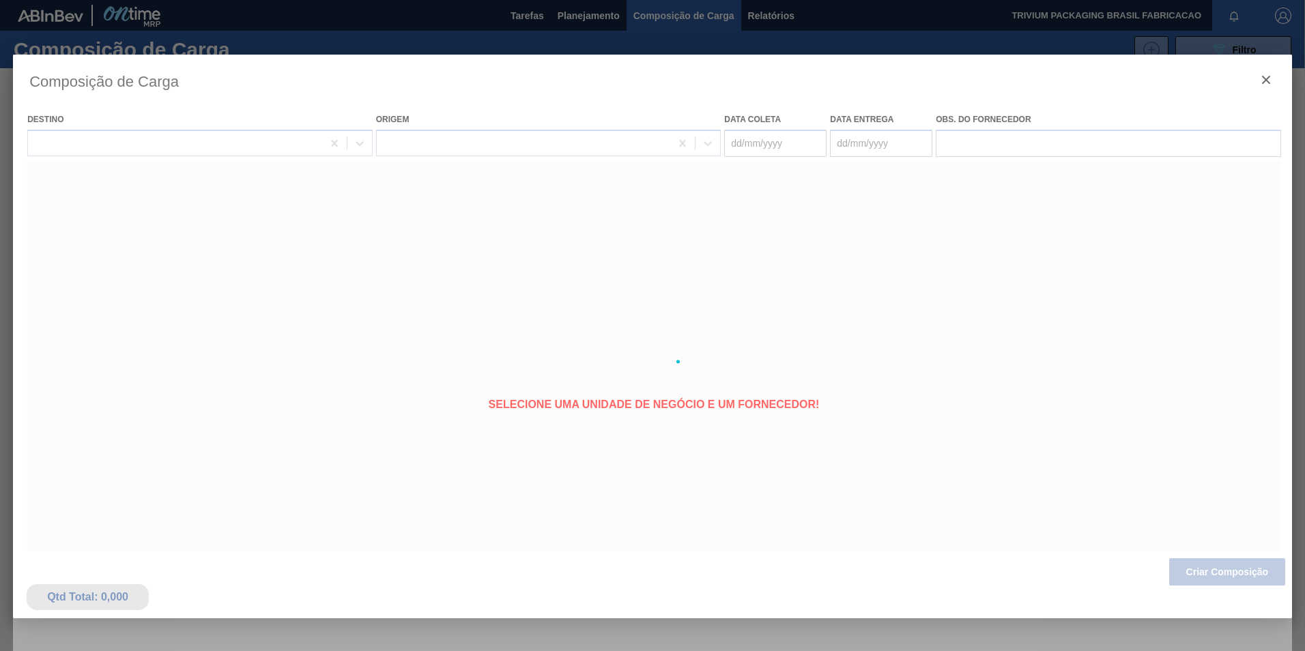
type coleta "[DATE]"
type entrega "[DATE]"
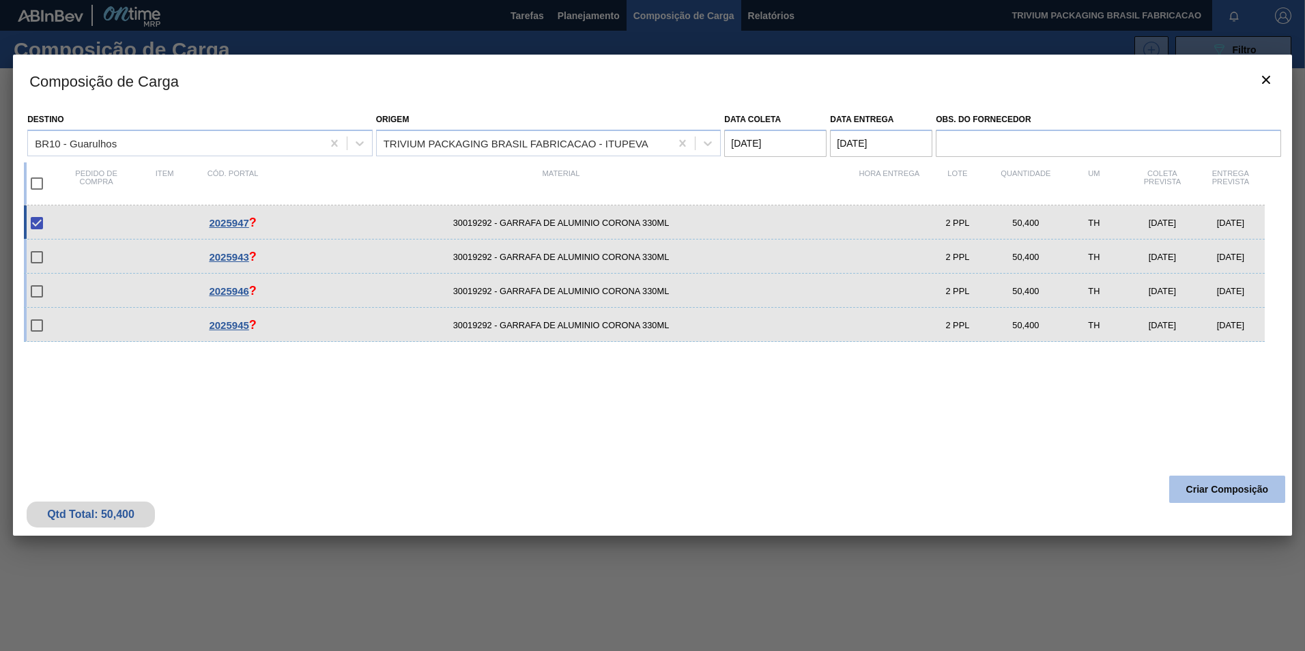
click at [1222, 487] on button "Criar Composição" at bounding box center [1227, 489] width 116 height 27
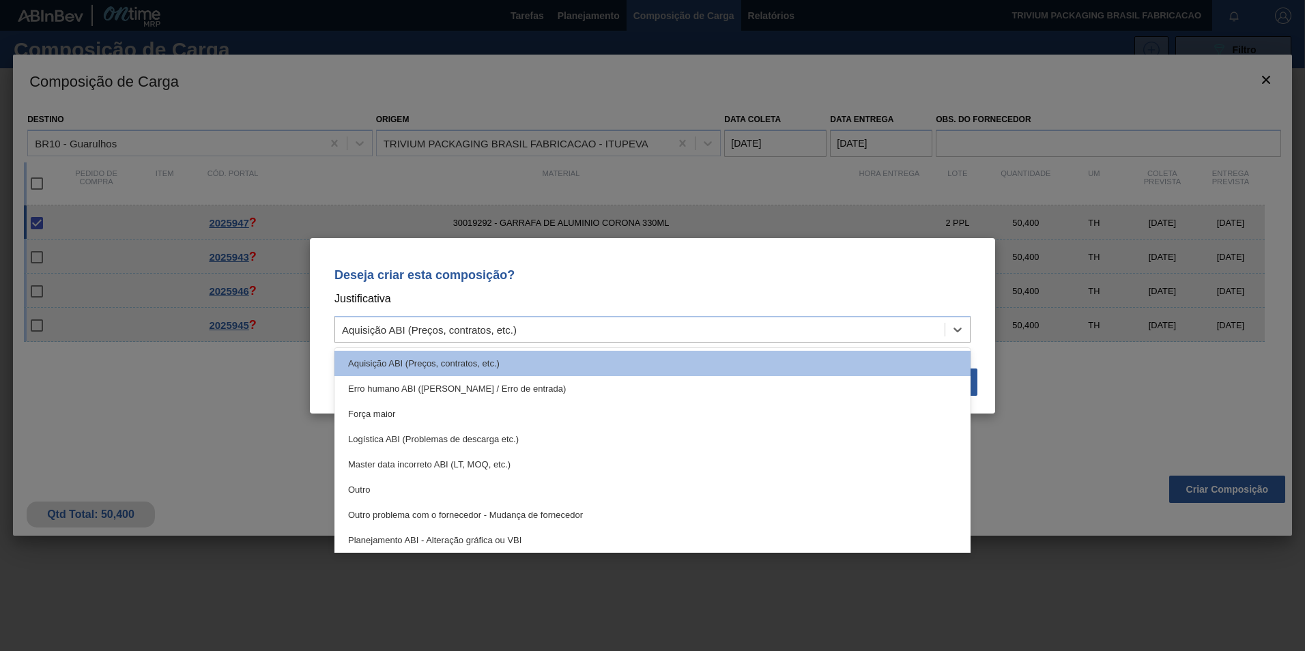
drag, startPoint x: 958, startPoint y: 330, endPoint x: 895, endPoint y: 345, distance: 64.7
click at [958, 331] on icon at bounding box center [958, 330] width 8 height 5
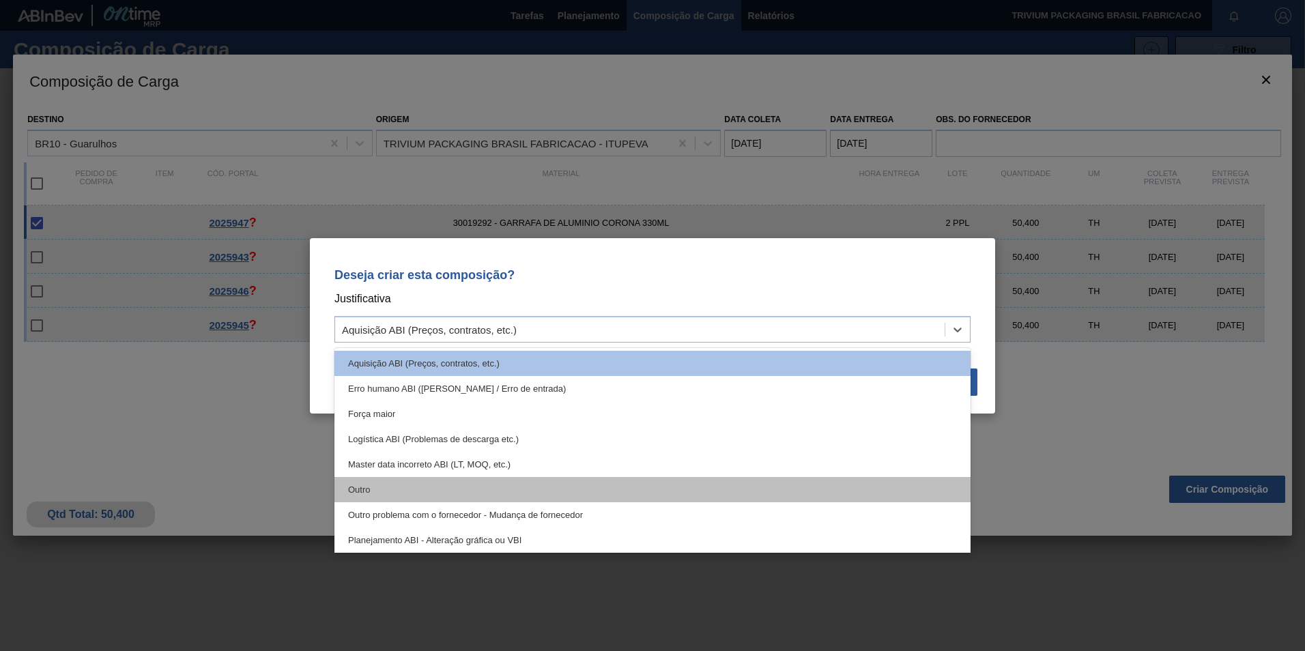
click at [428, 485] on div "Outro" at bounding box center [653, 489] width 636 height 25
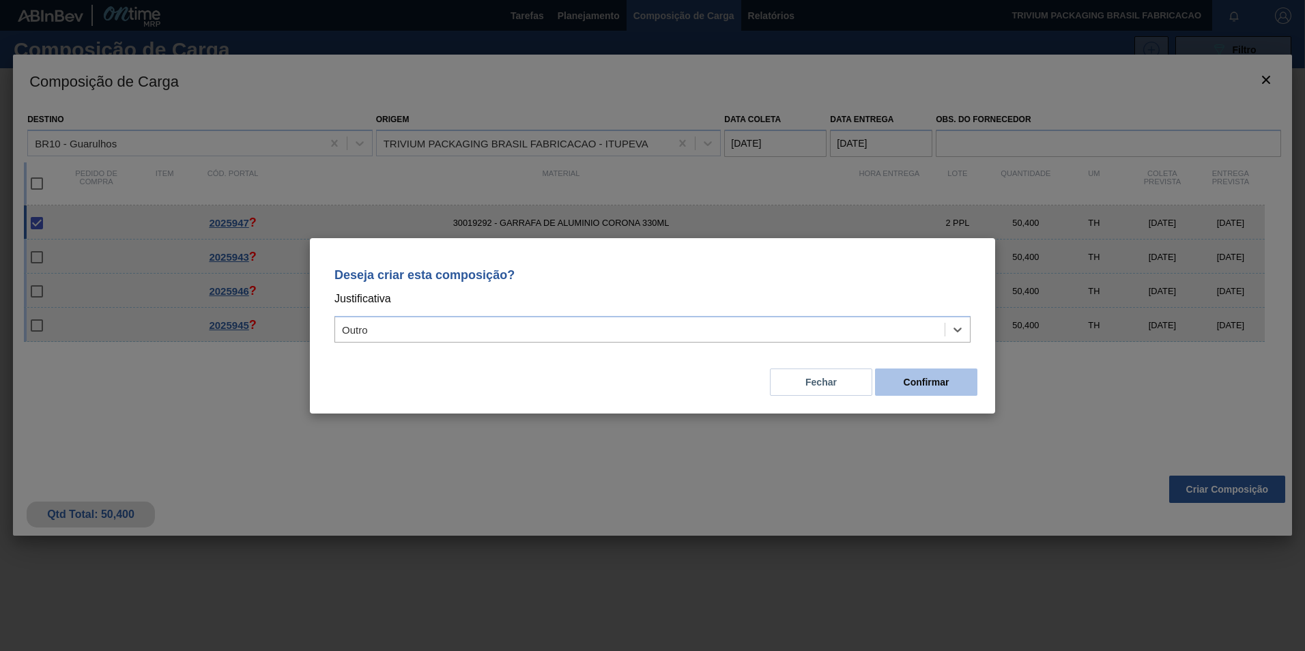
click at [948, 374] on button "Confirmar" at bounding box center [926, 382] width 102 height 27
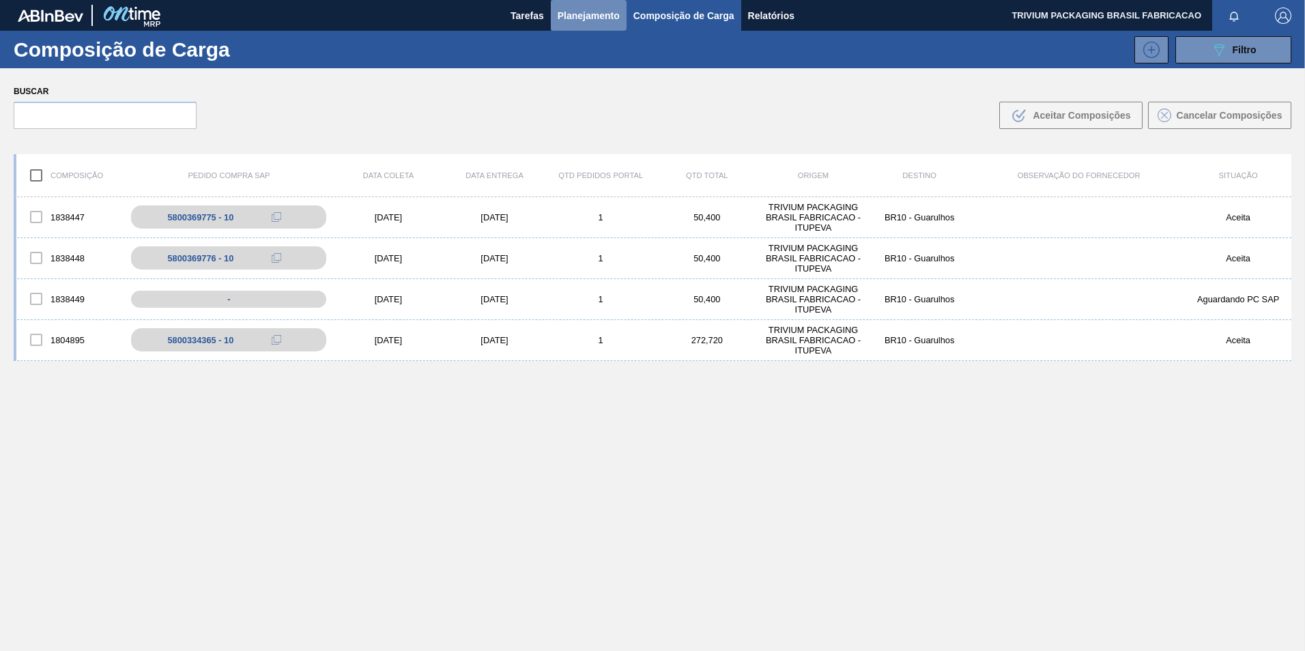
click at [611, 10] on span "Planejamento" at bounding box center [589, 16] width 62 height 16
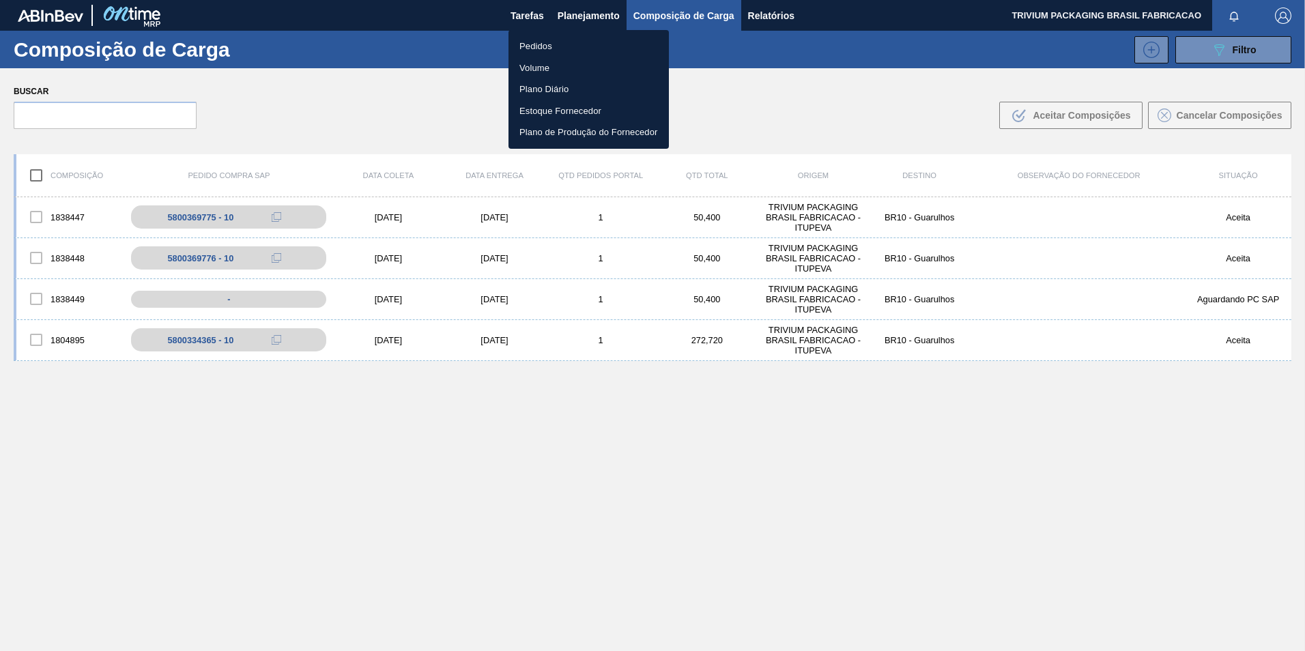
click at [541, 48] on li "Pedidos" at bounding box center [589, 46] width 160 height 22
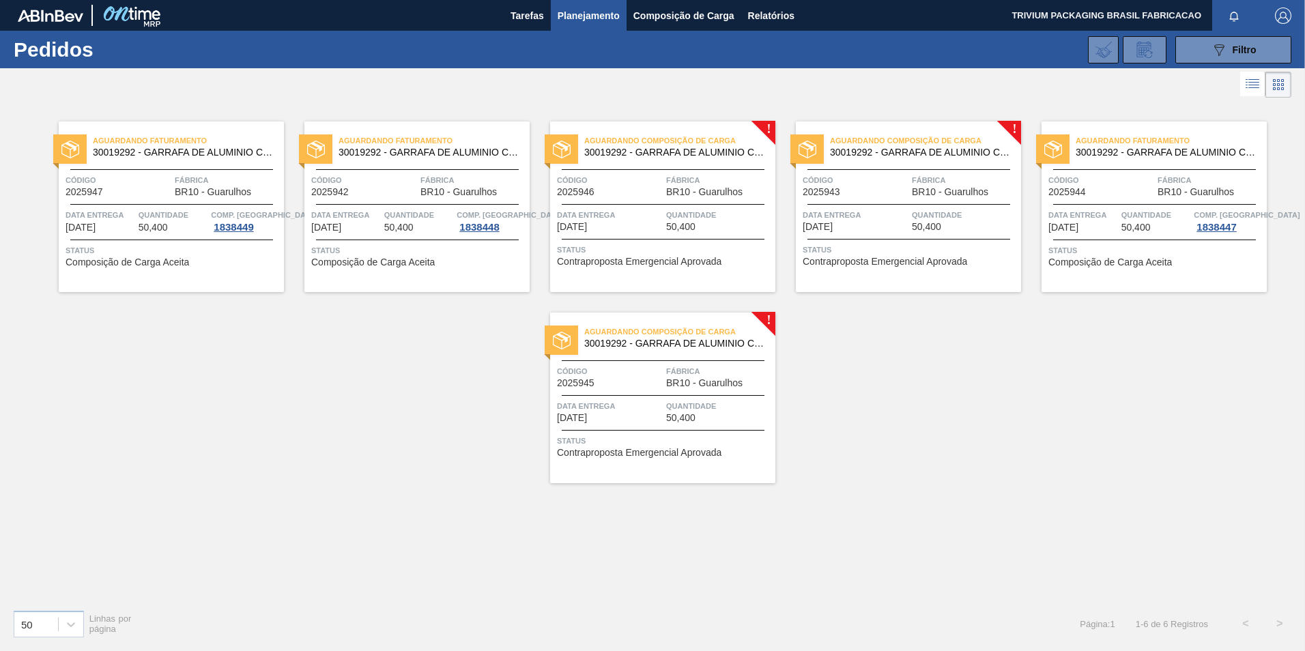
click at [696, 190] on span "BR10 - Guarulhos" at bounding box center [704, 192] width 76 height 10
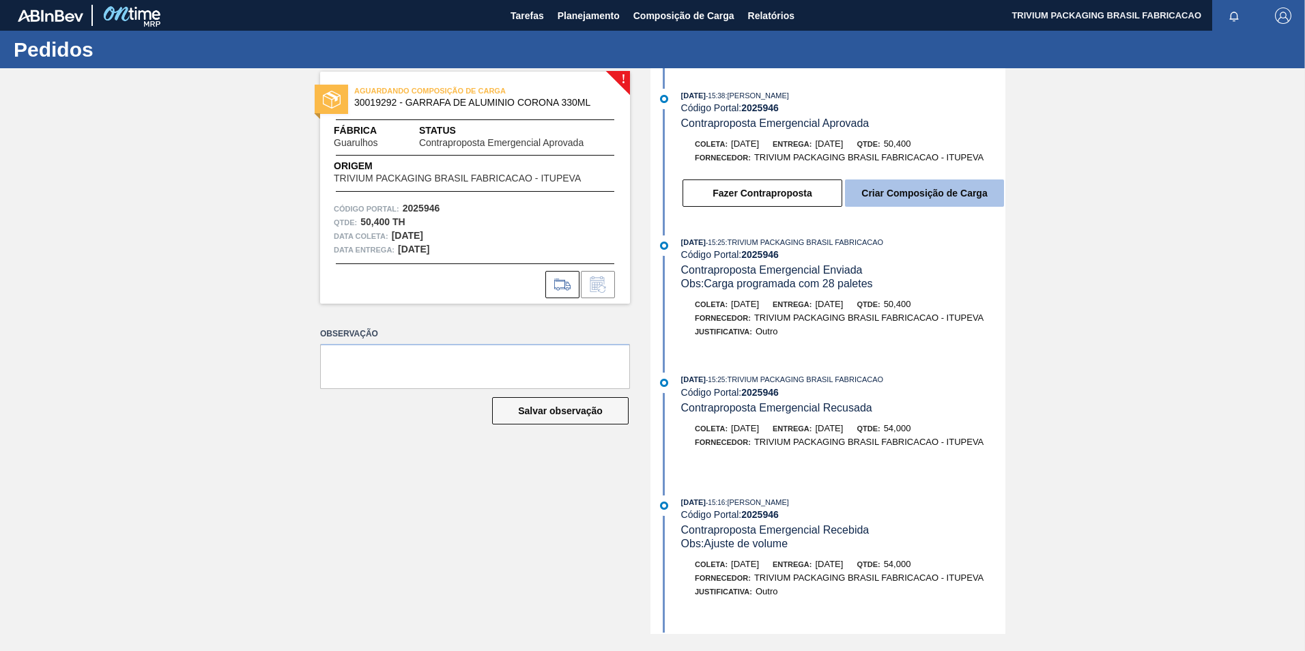
click at [914, 191] on button "Criar Composição de Carga" at bounding box center [924, 193] width 159 height 27
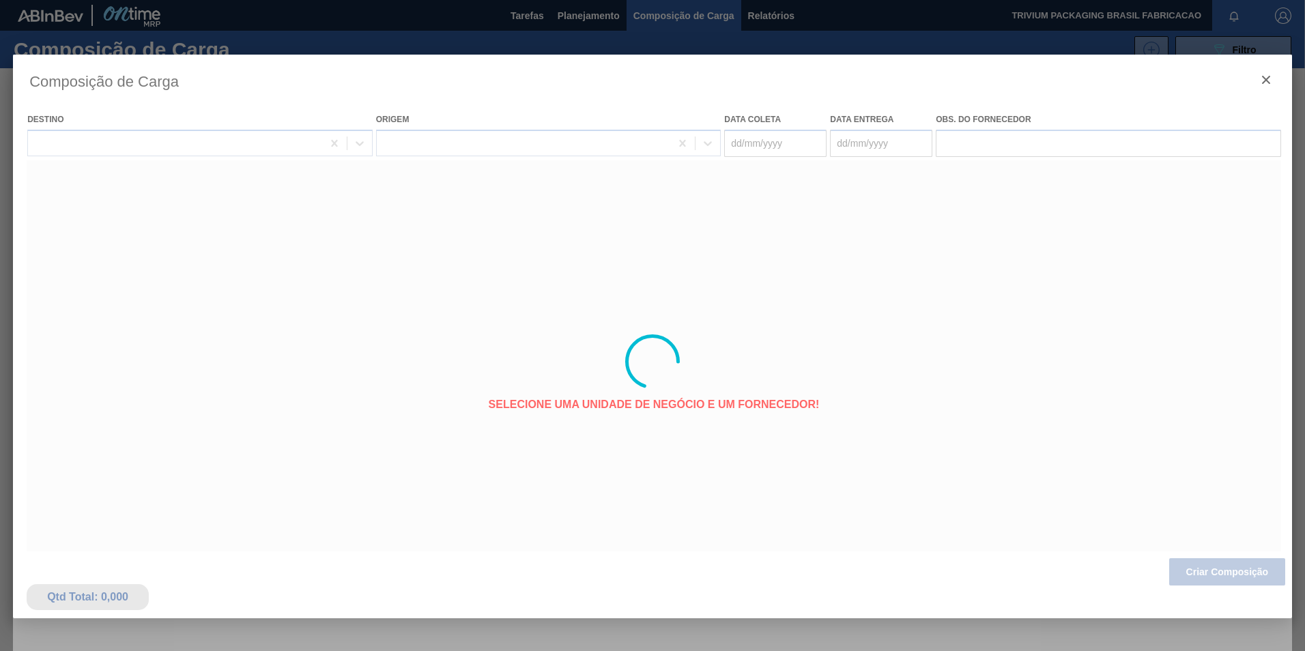
type coleta "[DATE]"
type entrega "[DATE]"
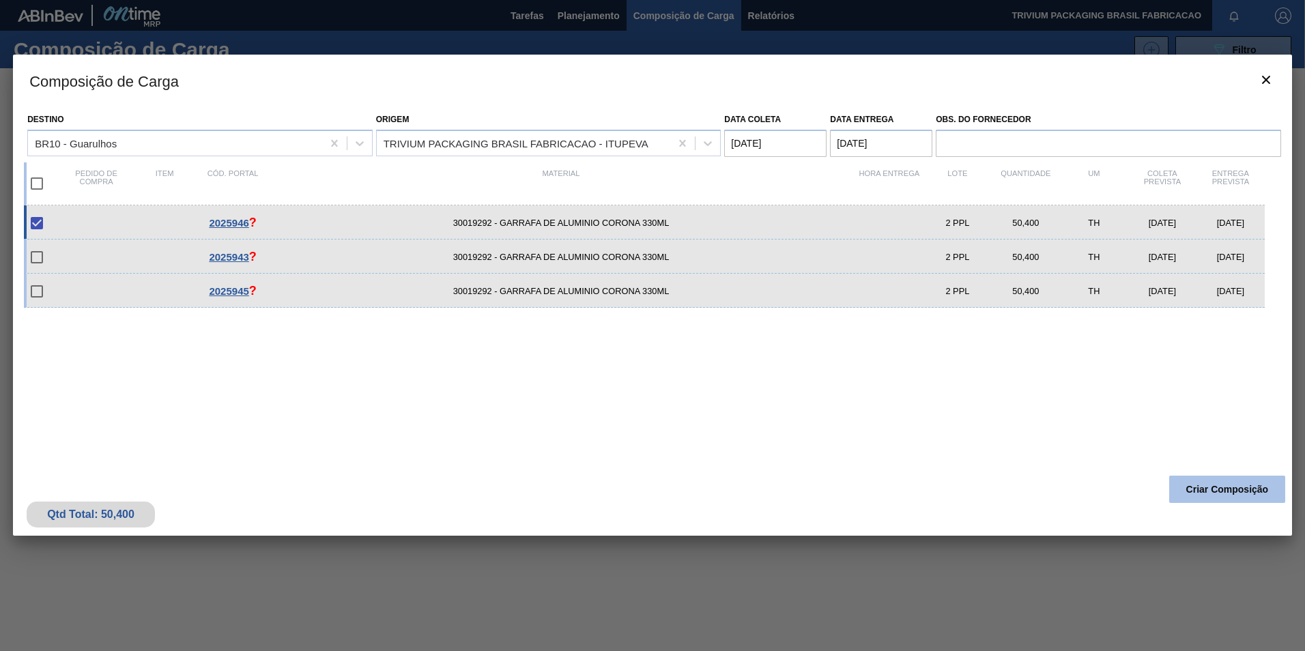
click at [1199, 493] on button "Criar Composição" at bounding box center [1227, 489] width 116 height 27
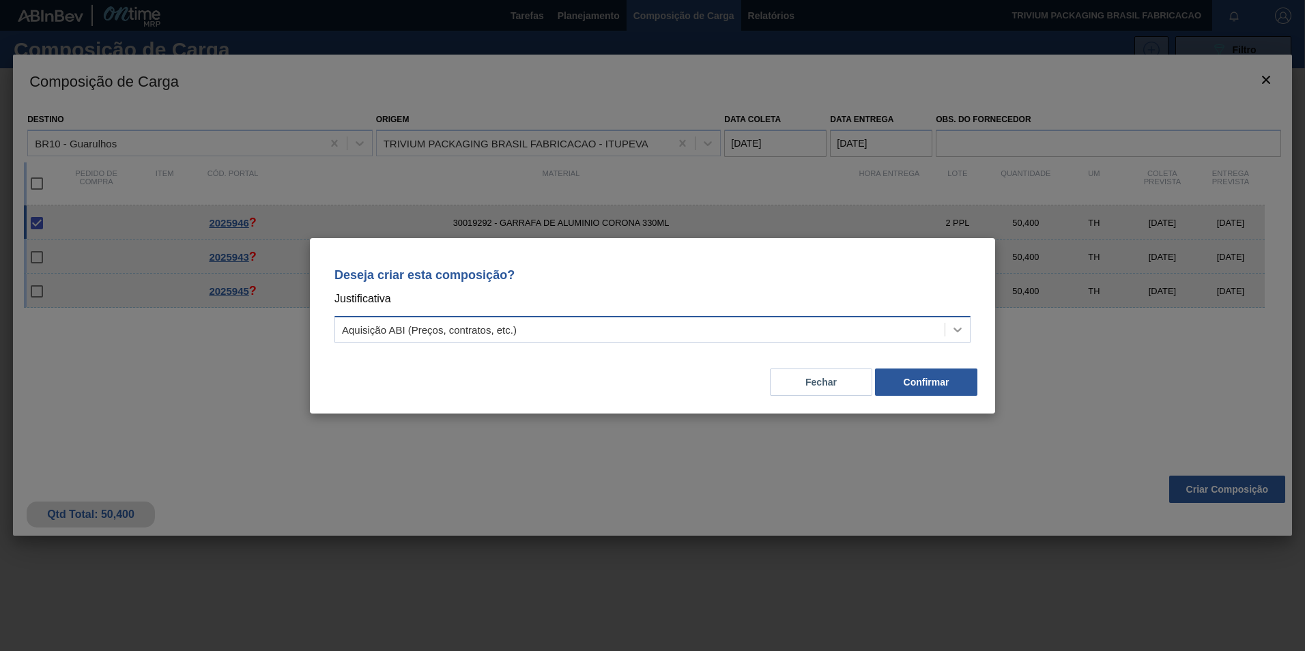
click at [961, 330] on icon at bounding box center [958, 330] width 14 height 14
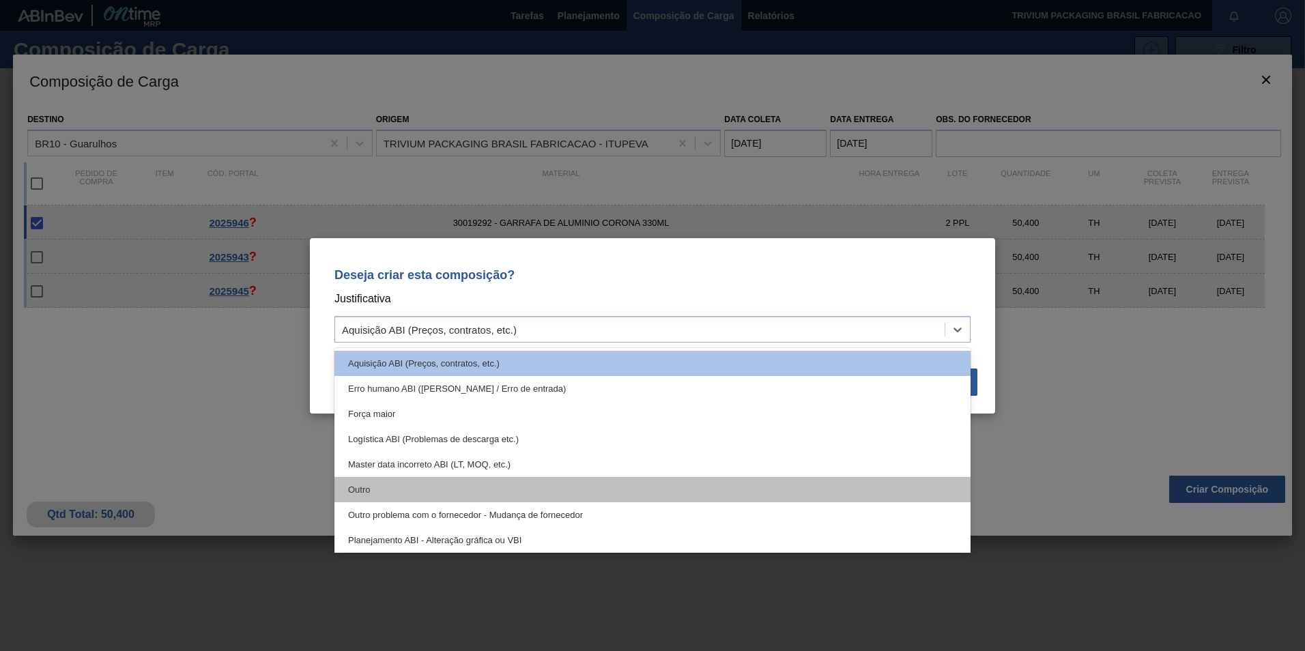
click at [470, 489] on div "Outro" at bounding box center [653, 489] width 636 height 25
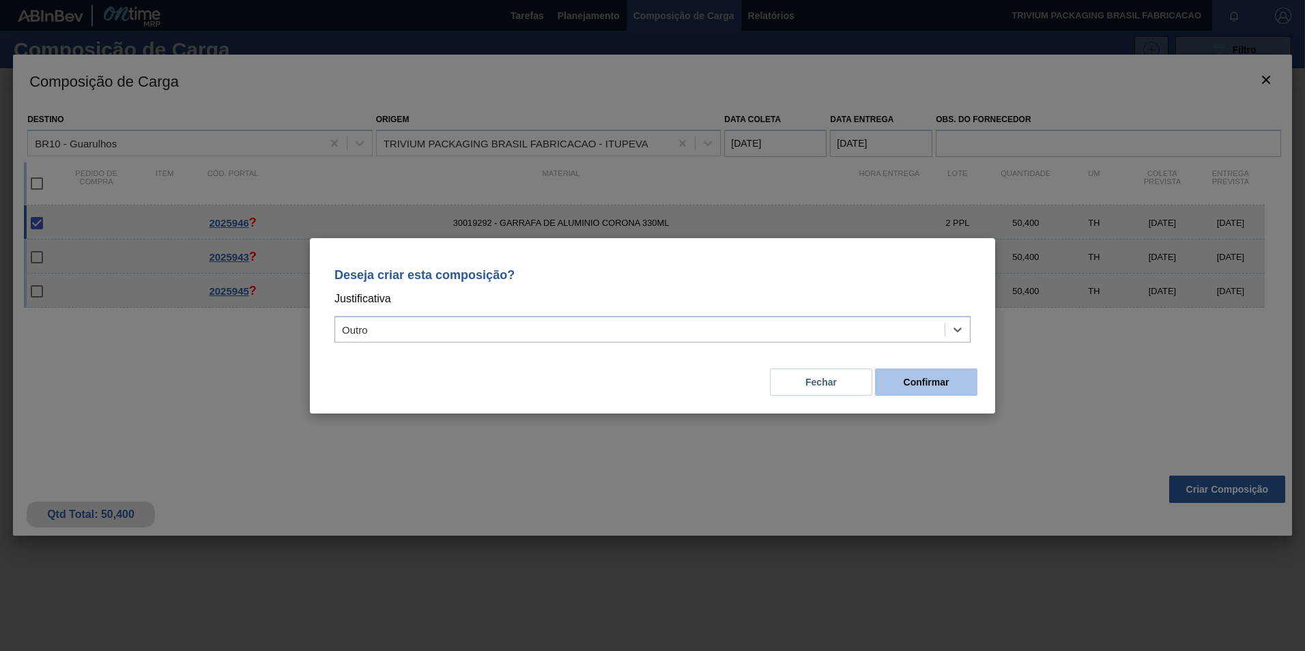
click at [968, 389] on button "Confirmar" at bounding box center [926, 382] width 102 height 27
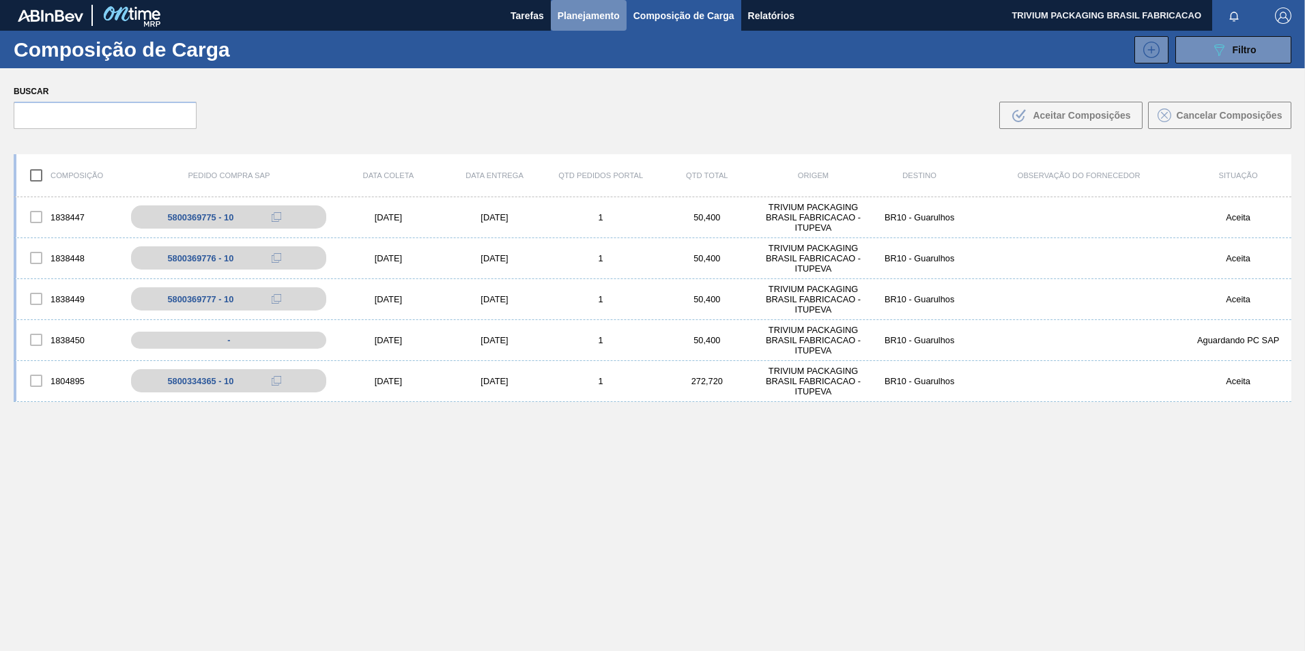
click at [588, 15] on span "Planejamento" at bounding box center [589, 16] width 62 height 16
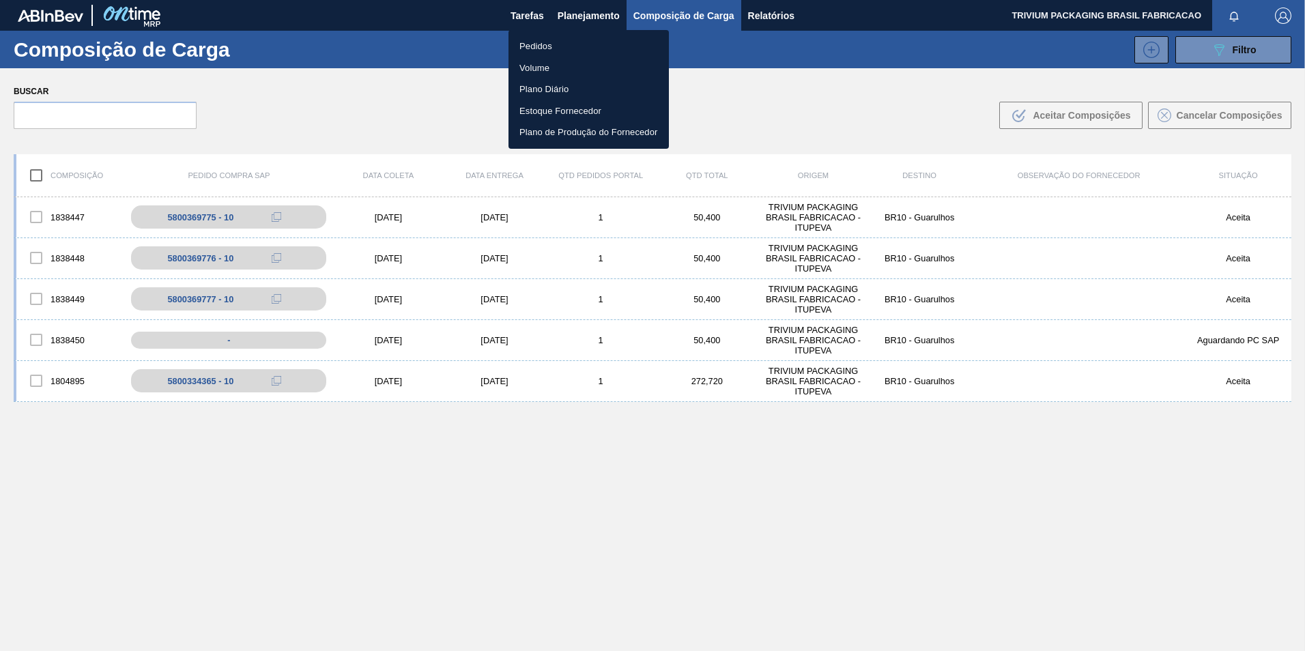
click at [550, 42] on li "Pedidos" at bounding box center [589, 46] width 160 height 22
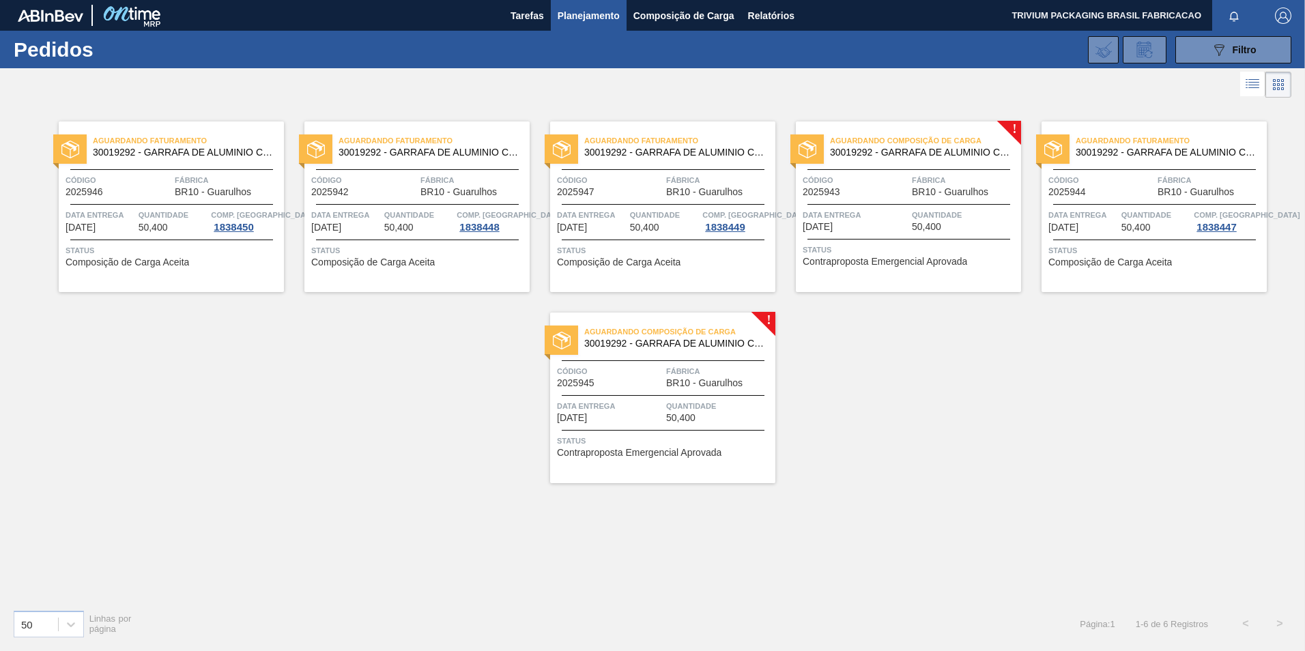
click at [931, 201] on div "Aguardando Composição de Carga 30019292 - GARRAFA DE ALUMINIO CORONA 330ML Códi…" at bounding box center [908, 207] width 225 height 171
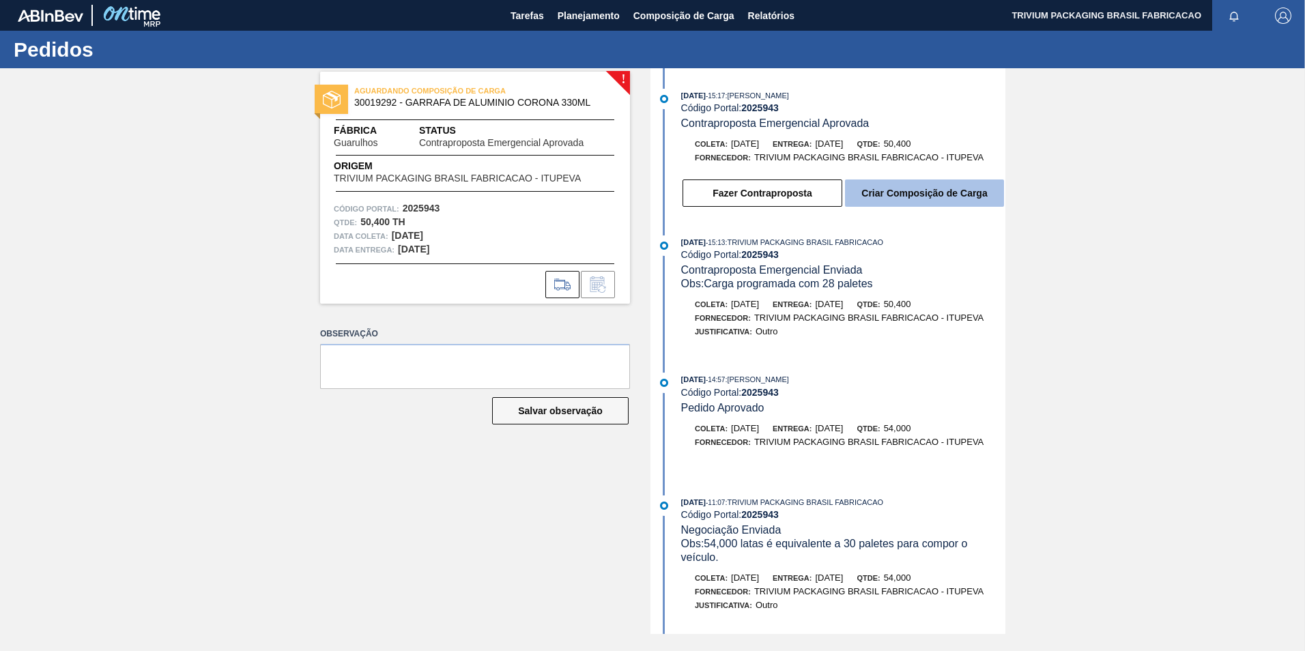
click at [923, 192] on button "Criar Composição de Carga" at bounding box center [924, 193] width 159 height 27
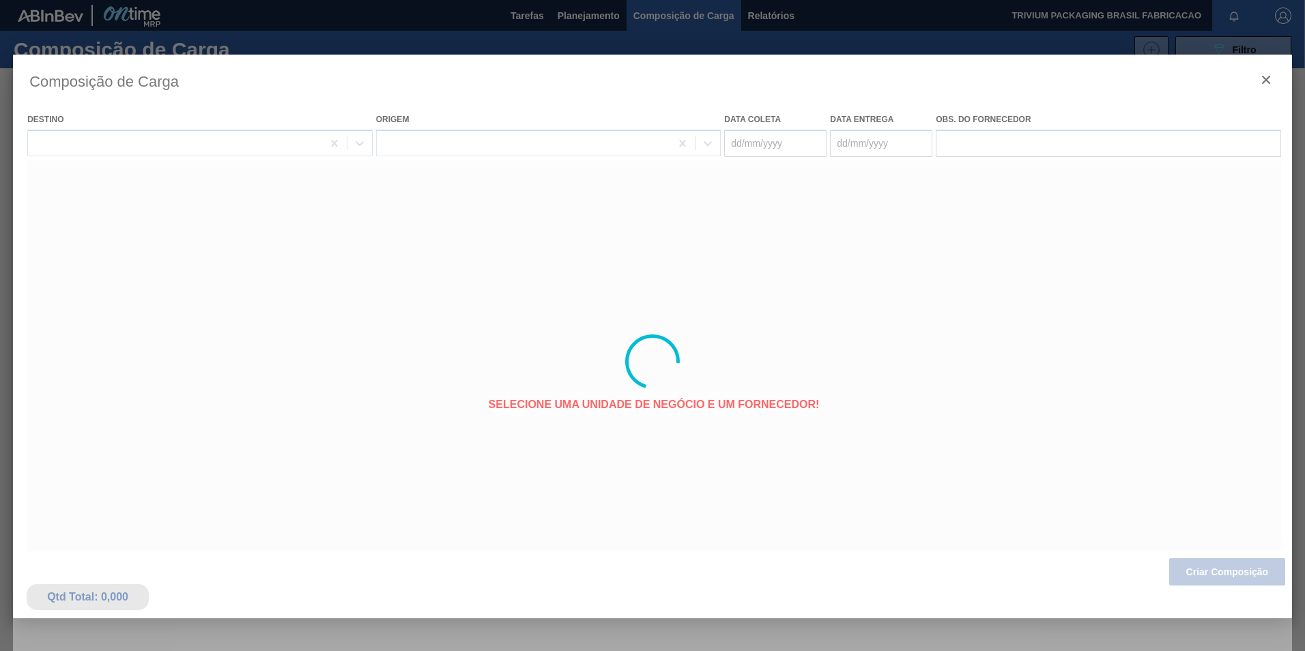
type coleta "[DATE]"
type entrega "[DATE]"
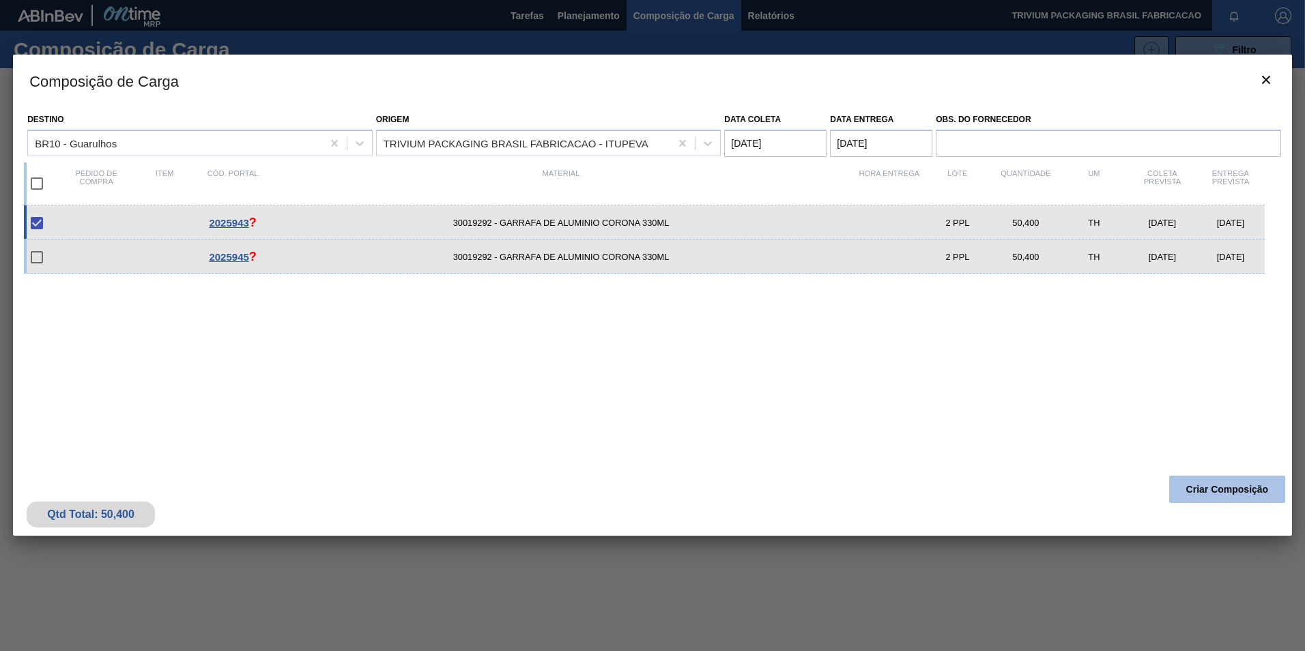
click at [1236, 497] on button "Criar Composição" at bounding box center [1227, 489] width 116 height 27
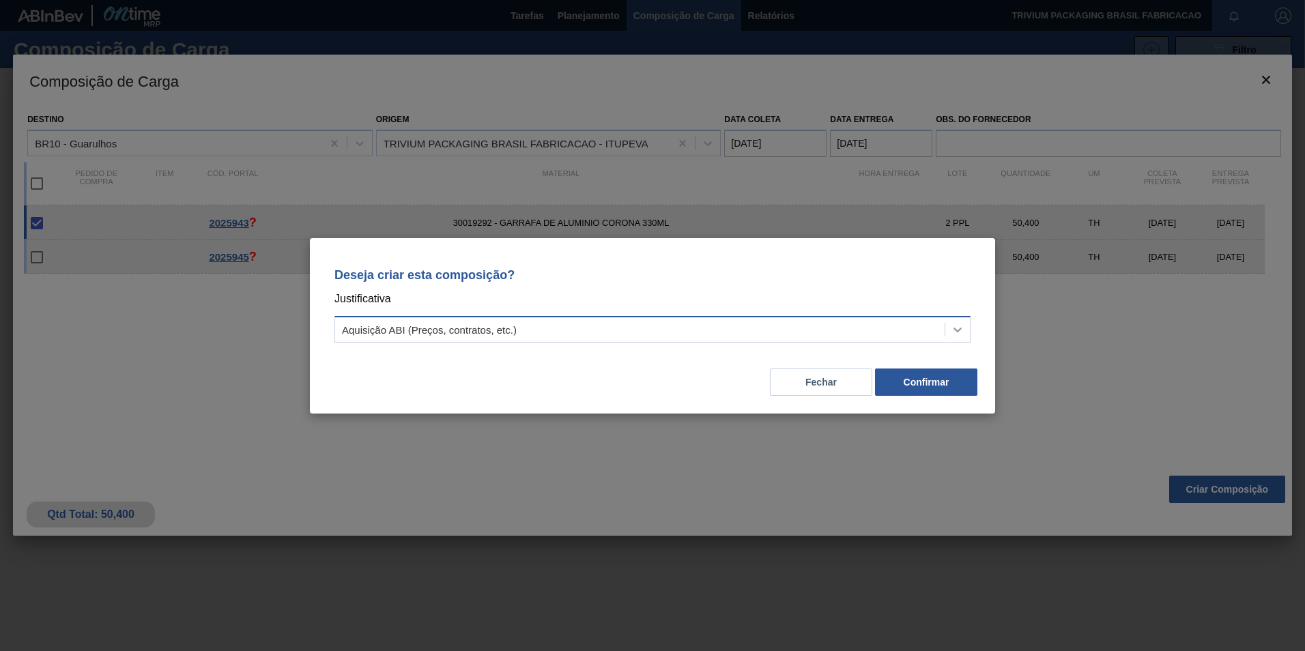
click at [957, 324] on icon at bounding box center [958, 330] width 14 height 14
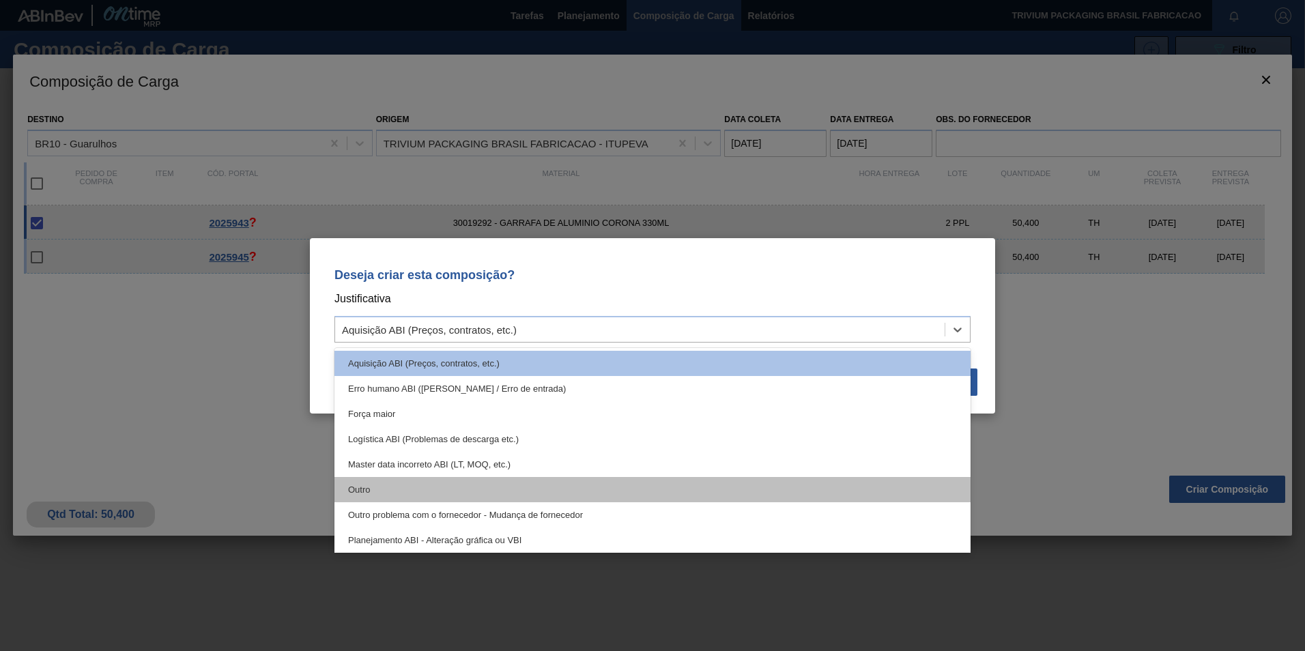
click at [444, 487] on div "Outro" at bounding box center [653, 489] width 636 height 25
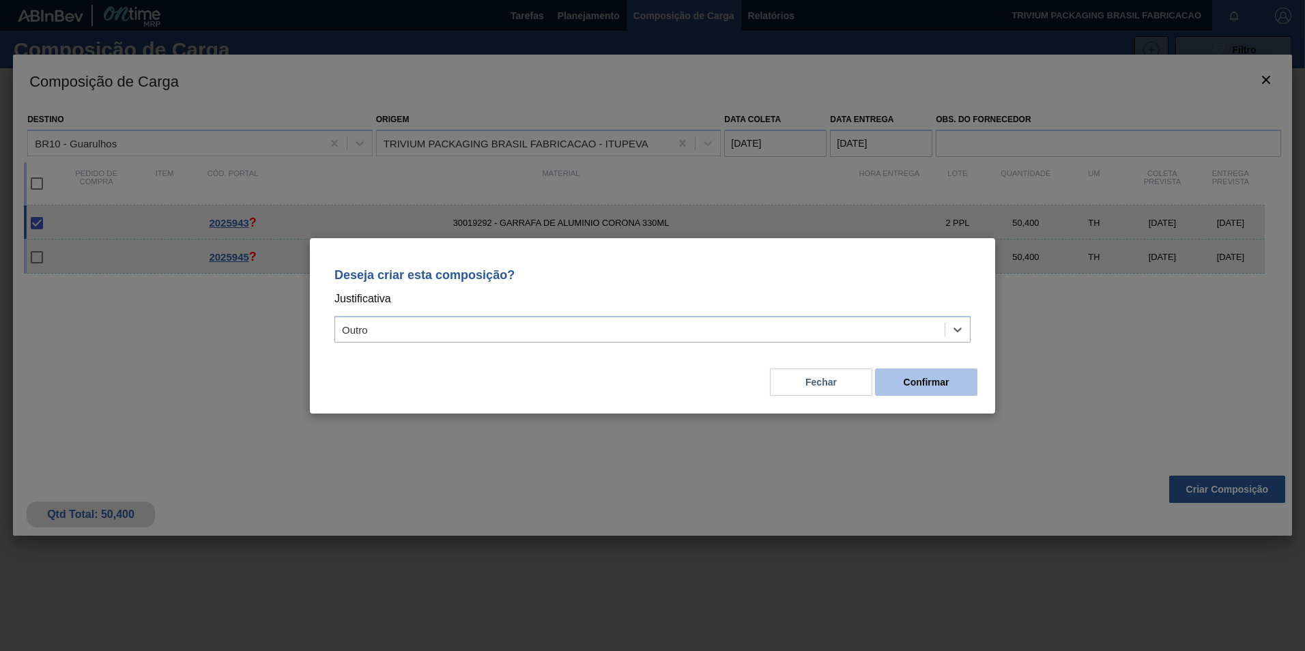
click at [927, 381] on button "Confirmar" at bounding box center [926, 382] width 102 height 27
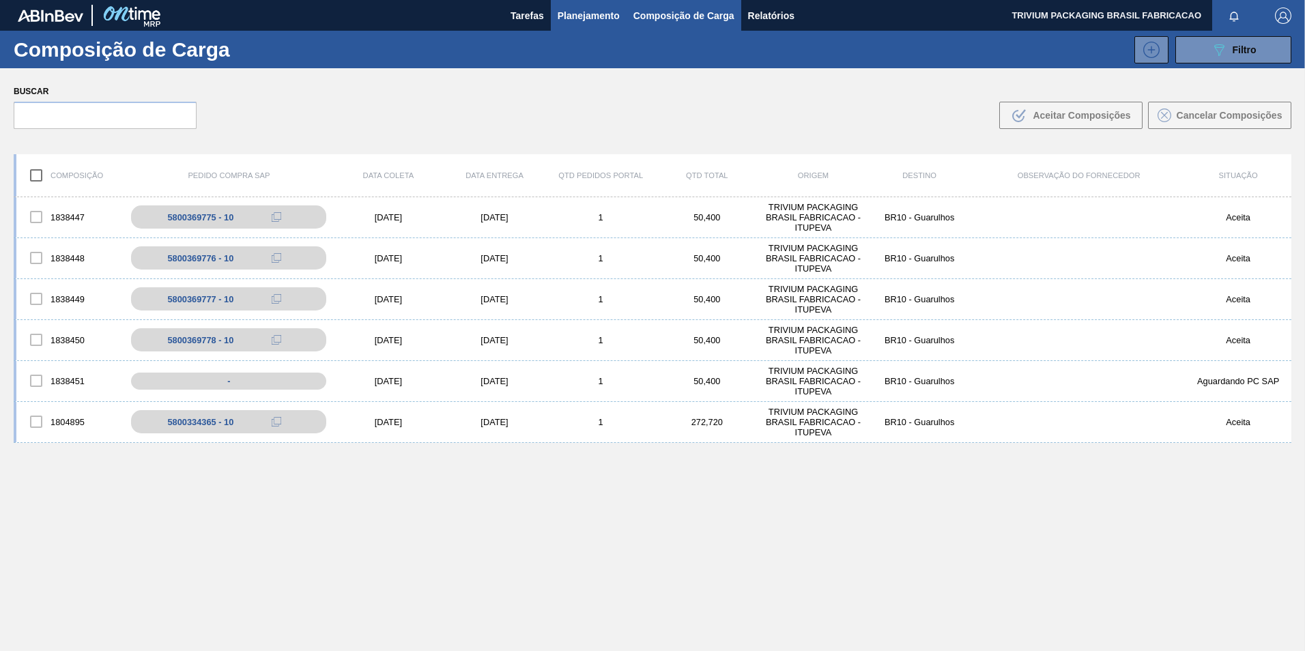
click at [597, 14] on span "Planejamento" at bounding box center [589, 16] width 62 height 16
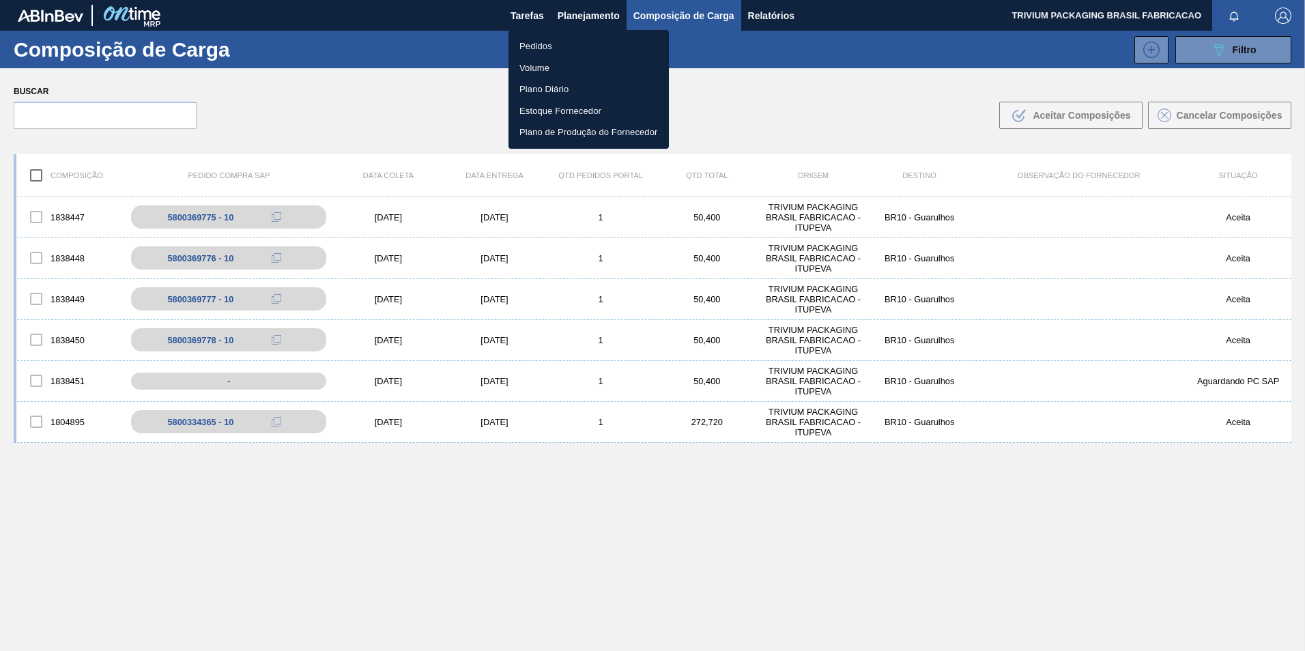
click at [548, 44] on li "Pedidos" at bounding box center [589, 46] width 160 height 22
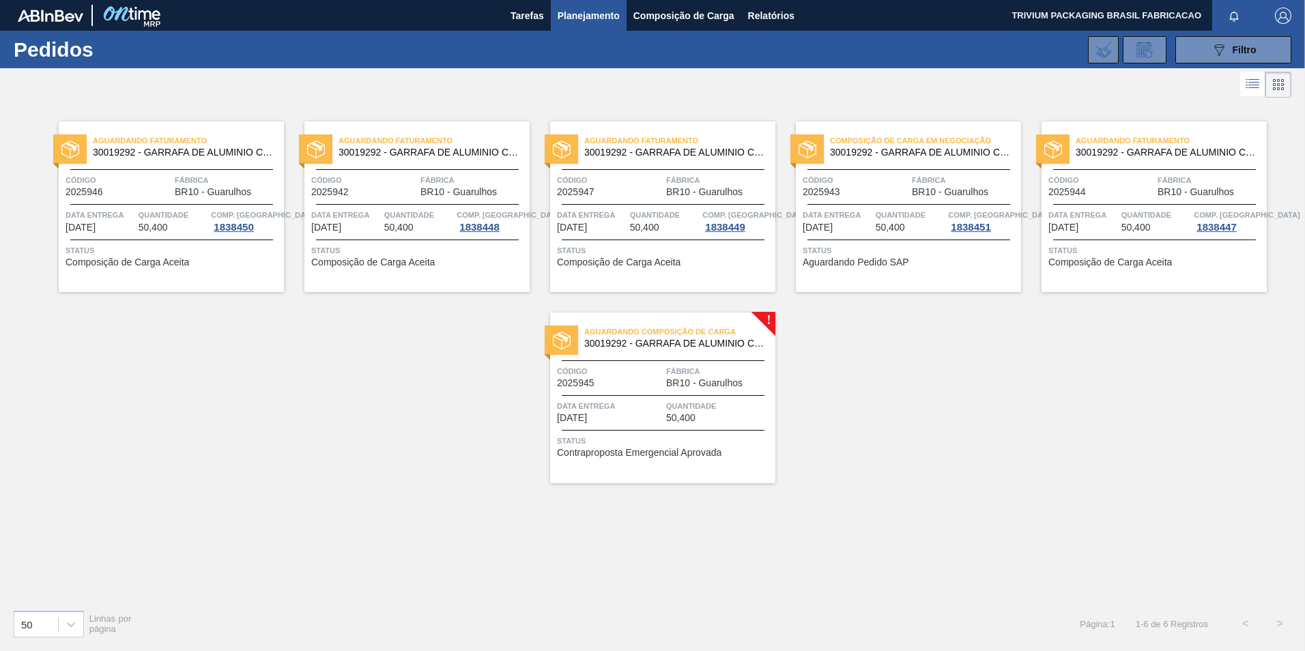
click at [694, 404] on span "Quantidade" at bounding box center [719, 406] width 106 height 14
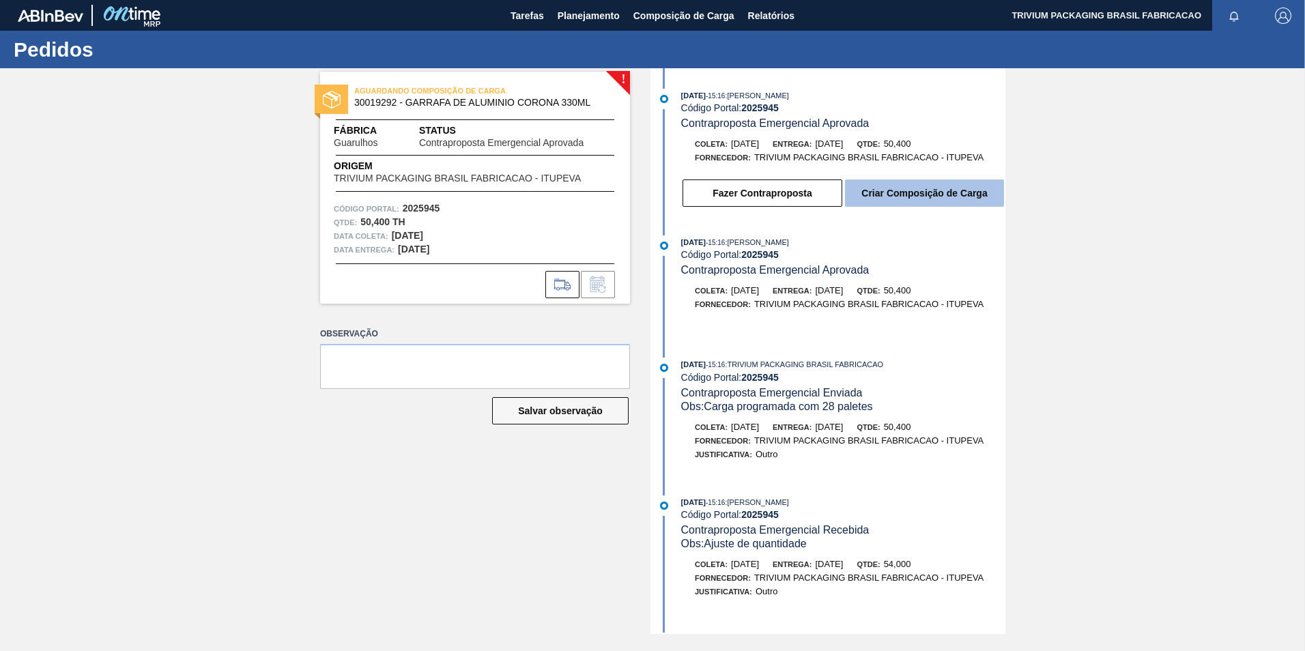
click at [906, 189] on button "Criar Composição de Carga" at bounding box center [924, 193] width 159 height 27
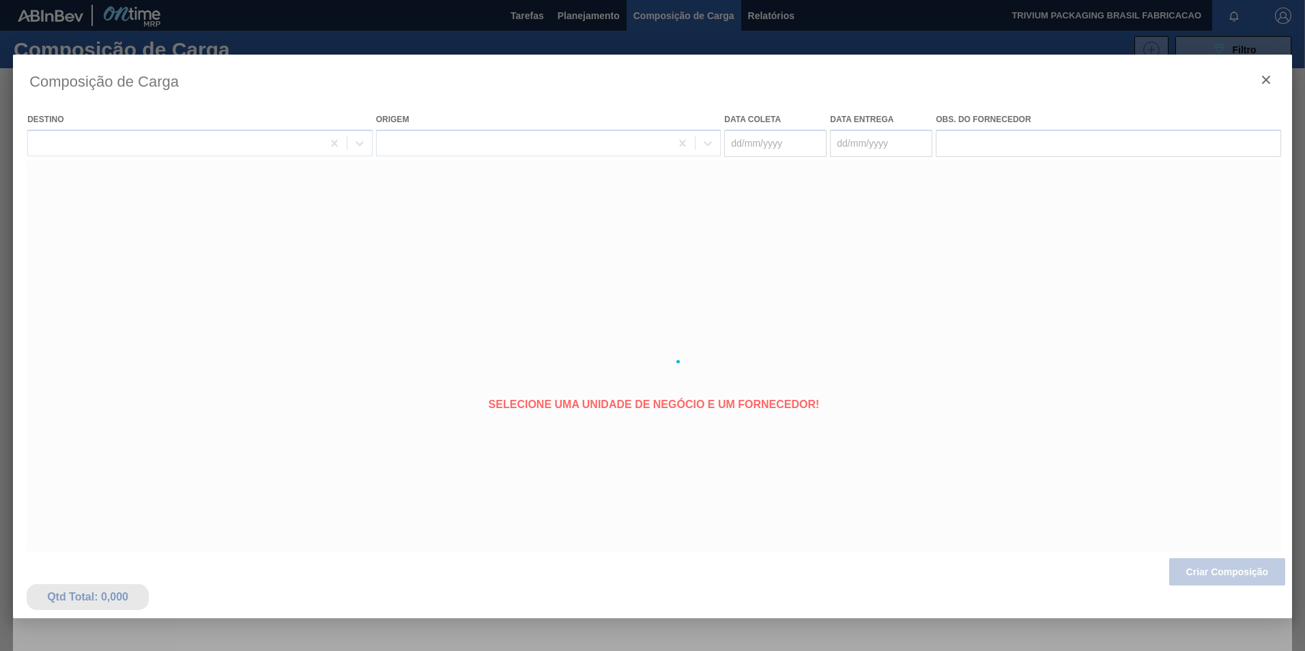
type coleta "[DATE]"
type entrega "[DATE]"
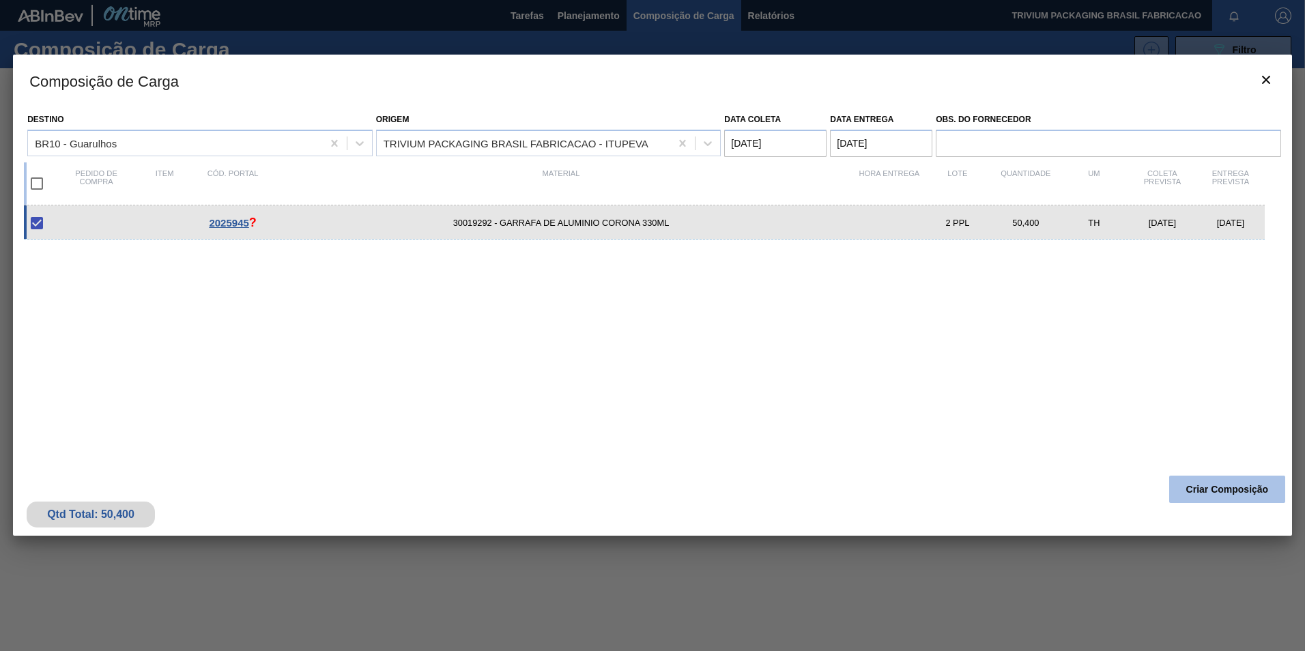
click at [1212, 484] on button "Criar Composição" at bounding box center [1227, 489] width 116 height 27
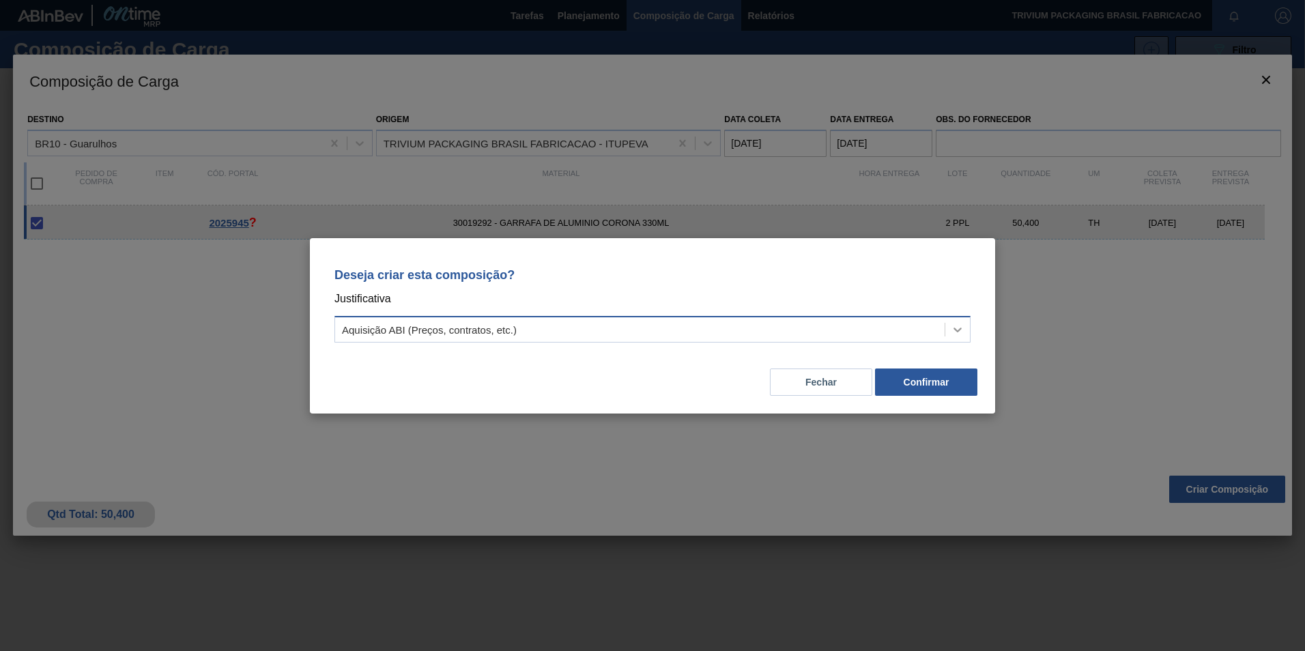
click at [959, 322] on div at bounding box center [958, 329] width 25 height 25
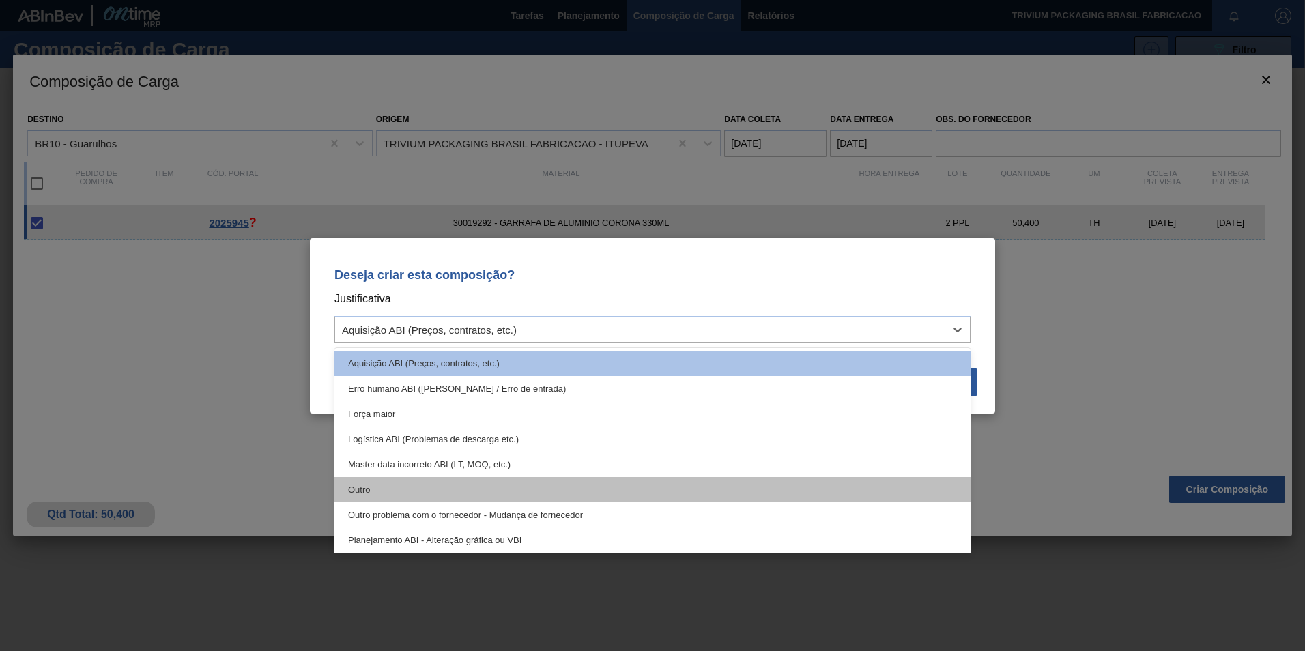
click at [421, 484] on div "Outro" at bounding box center [653, 489] width 636 height 25
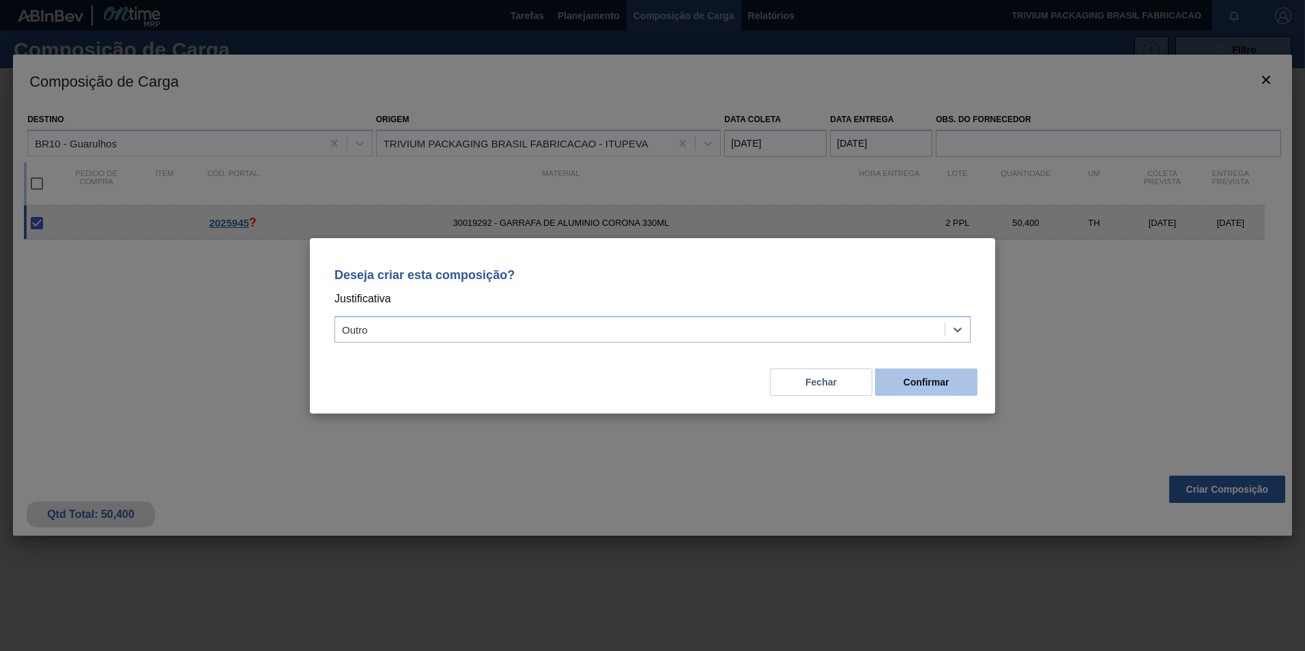
click at [962, 383] on button "Confirmar" at bounding box center [926, 382] width 102 height 27
